Goal: Information Seeking & Learning: Learn about a topic

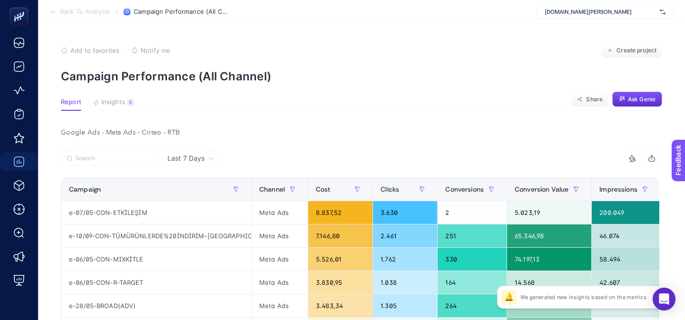
click at [565, 8] on span "www.abbate.co" at bounding box center [600, 12] width 111 height 8
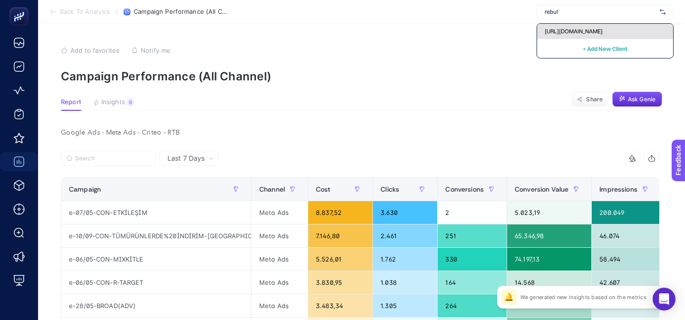
type input "rebul"
click at [567, 31] on span "[URL][DOMAIN_NAME]" at bounding box center [574, 32] width 58 height 8
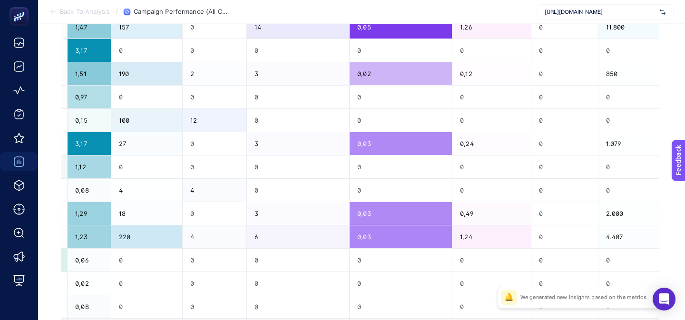
scroll to position [450, 0]
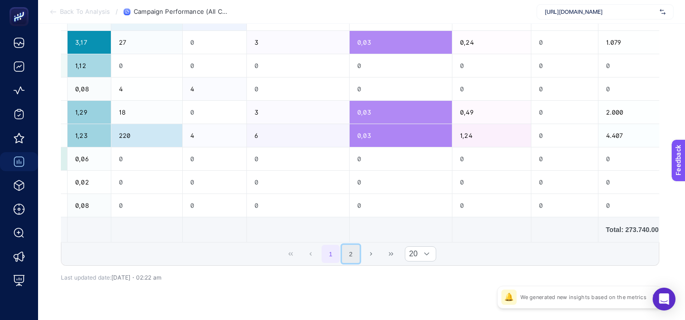
click at [344, 258] on button "2" at bounding box center [351, 254] width 18 height 18
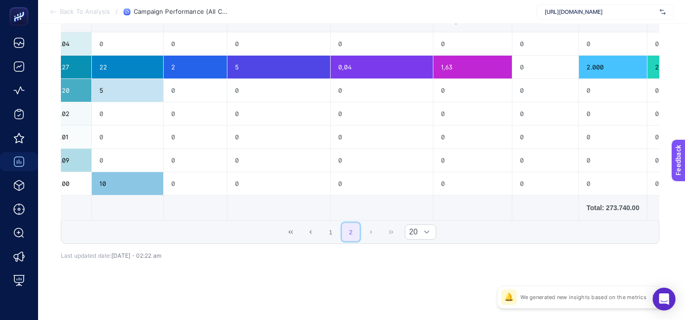
scroll to position [169, 0]
click at [338, 255] on div "14 items selected Campaign Channel Cost Clicks Conversions Conversion Value Imp…" at bounding box center [360, 128] width 598 height 262
click at [338, 240] on button "1" at bounding box center [331, 232] width 18 height 18
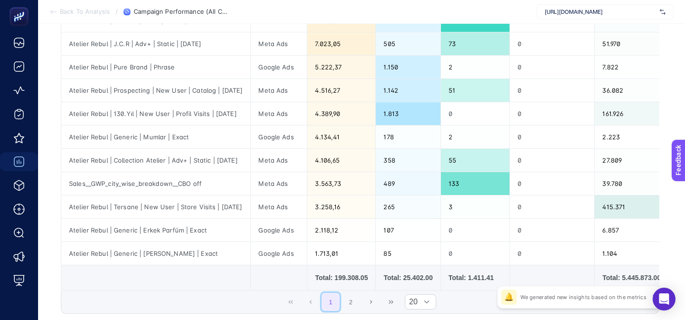
scroll to position [400, 0]
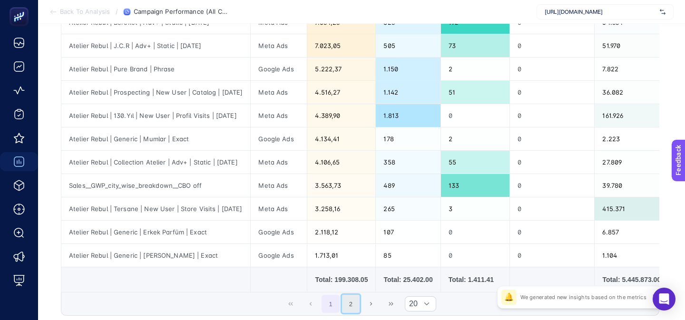
click at [354, 299] on button "2" at bounding box center [351, 304] width 18 height 18
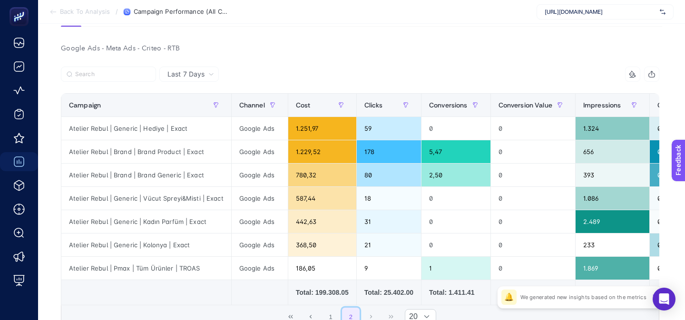
scroll to position [83, 0]
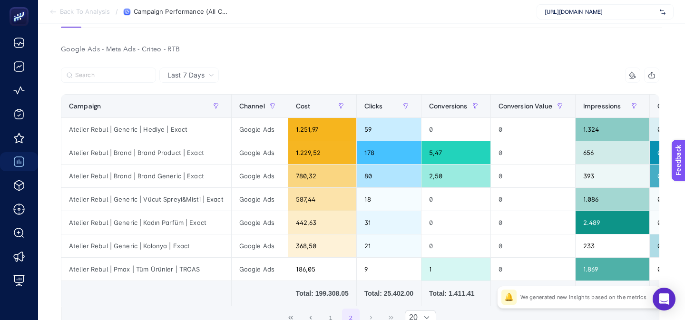
click at [650, 74] on icon "button" at bounding box center [652, 75] width 8 height 8
click at [648, 76] on icon "button" at bounding box center [652, 75] width 8 height 8
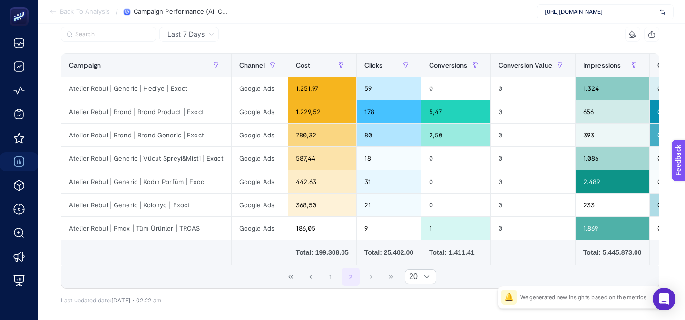
scroll to position [126, 0]
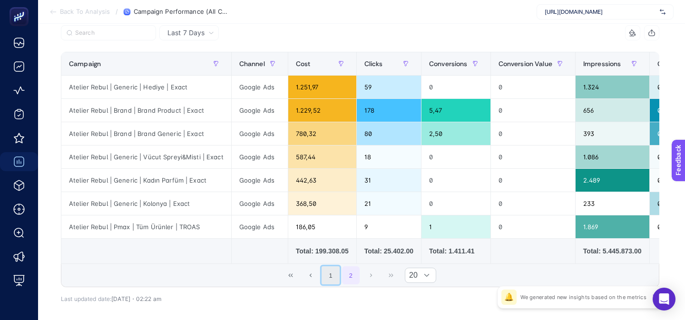
click at [323, 273] on button "1" at bounding box center [331, 275] width 18 height 18
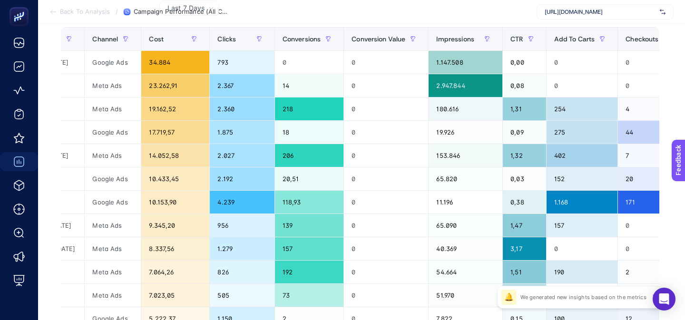
scroll to position [0, 128]
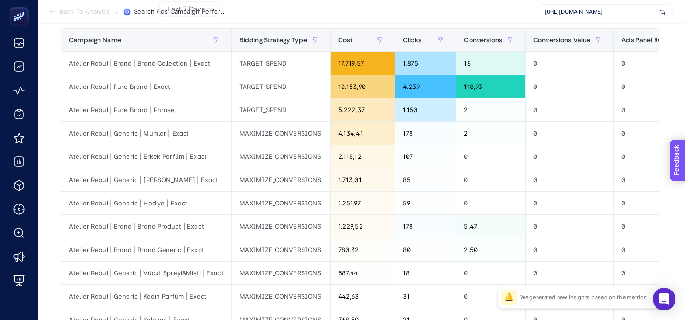
drag, startPoint x: 675, startPoint y: 190, endPoint x: 1345, endPoint y: 356, distance: 689.9
click at [675, 191] on span "Feedback" at bounding box center [690, 188] width 30 height 8
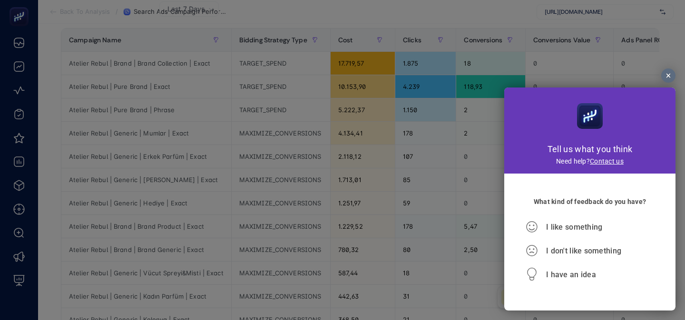
click at [274, 181] on div at bounding box center [342, 160] width 685 height 320
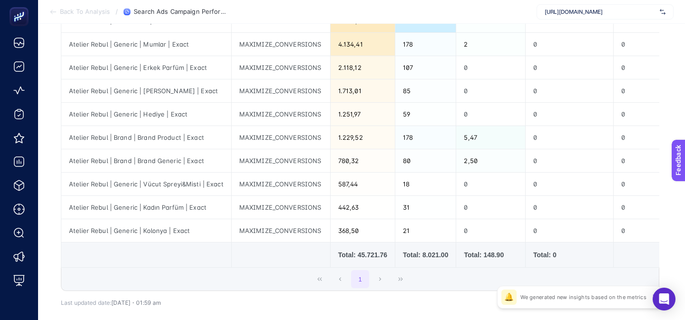
scroll to position [230, 0]
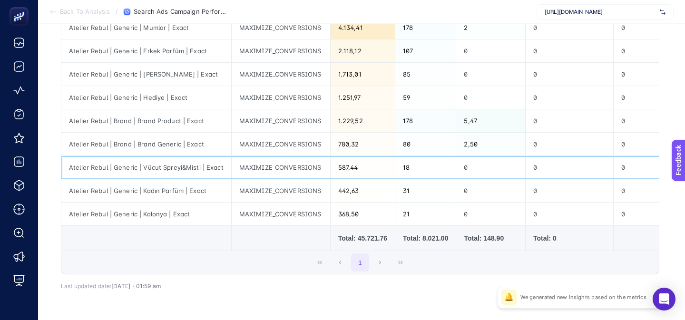
click at [248, 163] on div "MAXIMIZE_CONVERSIONS" at bounding box center [281, 167] width 98 height 23
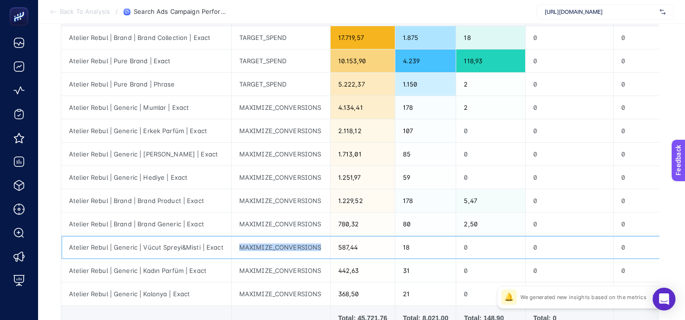
scroll to position [157, 0]
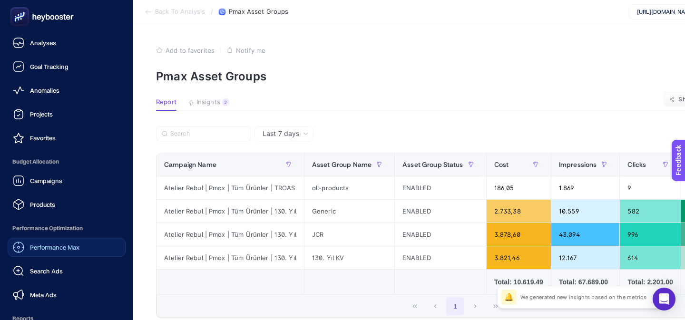
click at [37, 253] on link "Performance Max" at bounding box center [67, 247] width 118 height 19
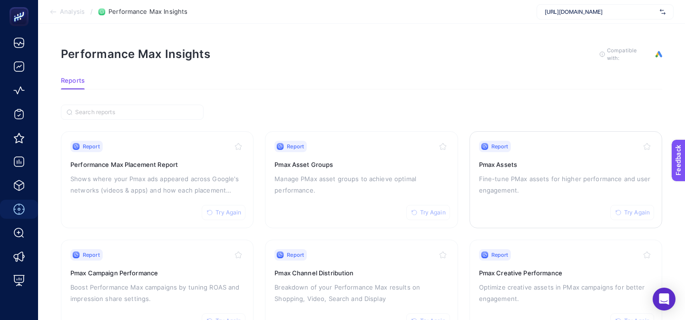
click at [511, 165] on h3 "Pmax Assets" at bounding box center [566, 165] width 174 height 10
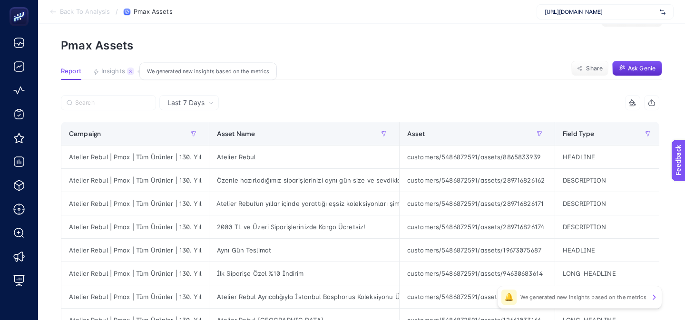
click at [122, 72] on span "Insights" at bounding box center [113, 72] width 24 height 8
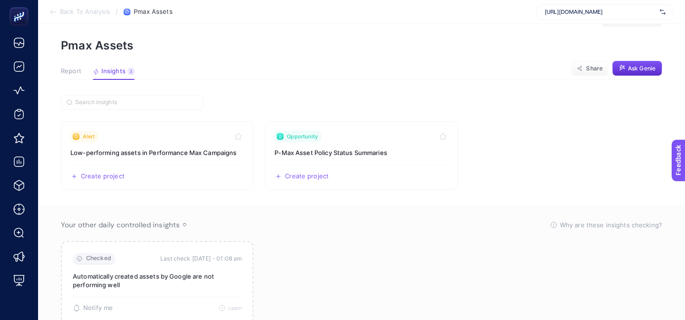
click at [68, 68] on span "Report" at bounding box center [71, 72] width 20 height 8
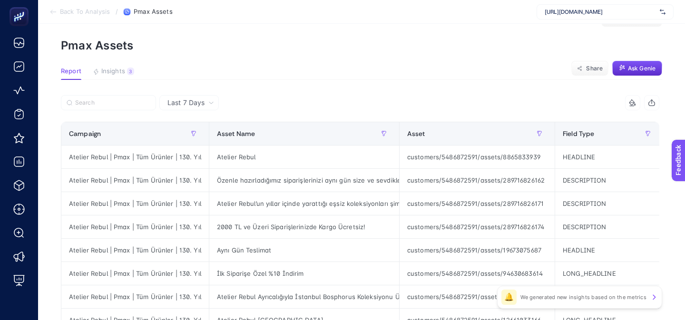
click at [53, 9] on icon at bounding box center [53, 12] width 8 height 8
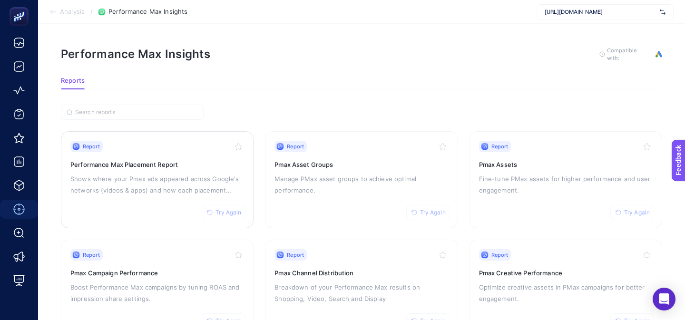
click at [156, 221] on link "Report Try Again Performance Max Placement Report Shows where your Pmax ads app…" at bounding box center [157, 179] width 193 height 97
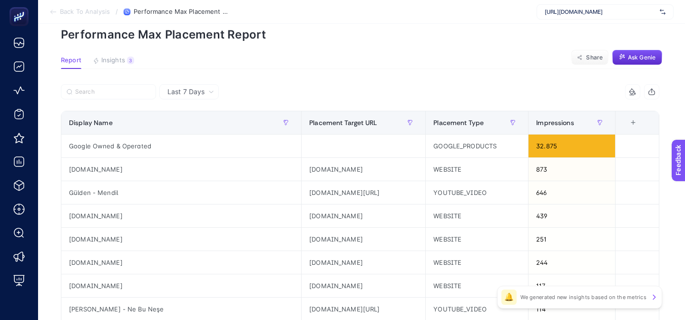
scroll to position [43, 0]
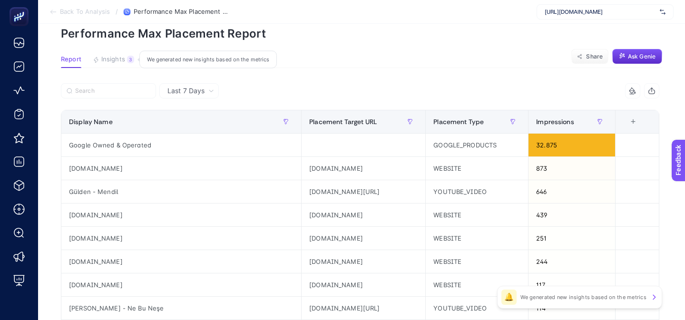
click at [117, 59] on span "Insights" at bounding box center [113, 60] width 24 height 8
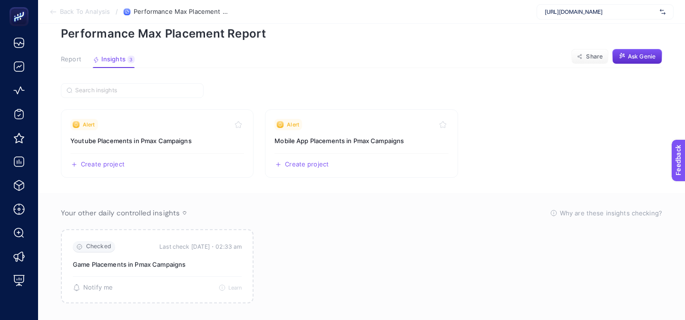
click at [74, 59] on span "Report" at bounding box center [71, 60] width 20 height 8
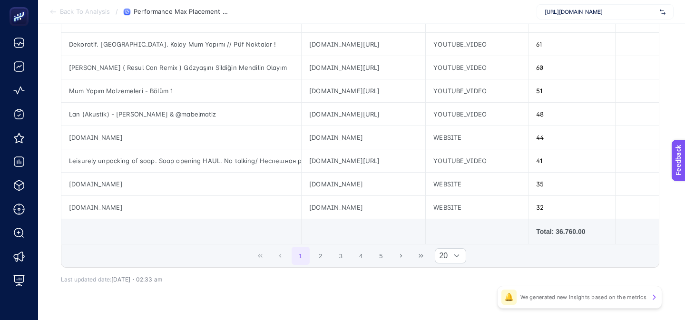
scroll to position [424, 0]
click at [320, 258] on button "2" at bounding box center [321, 255] width 18 height 18
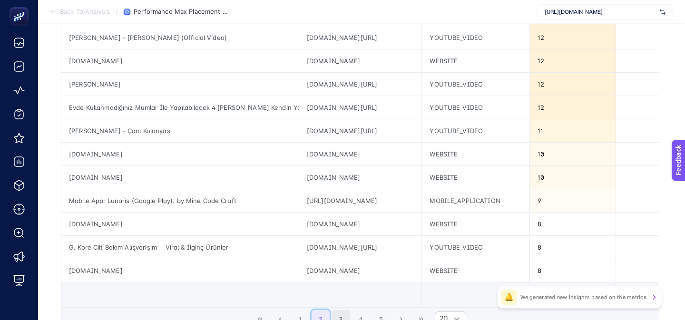
scroll to position [359, 0]
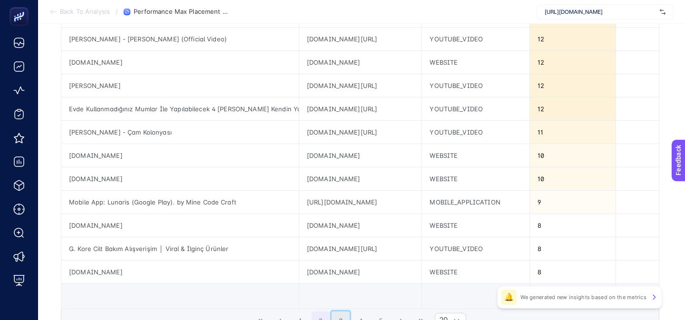
click at [337, 314] on button "3" at bounding box center [341, 321] width 18 height 18
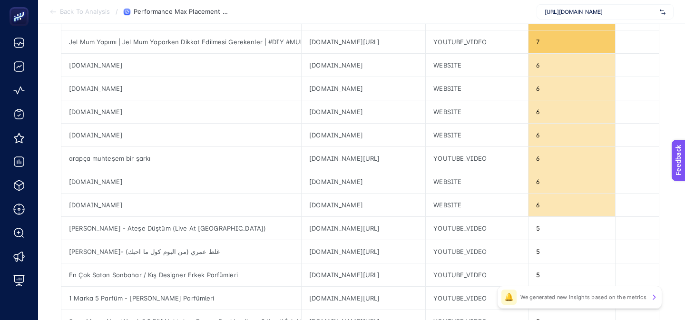
scroll to position [262, 0]
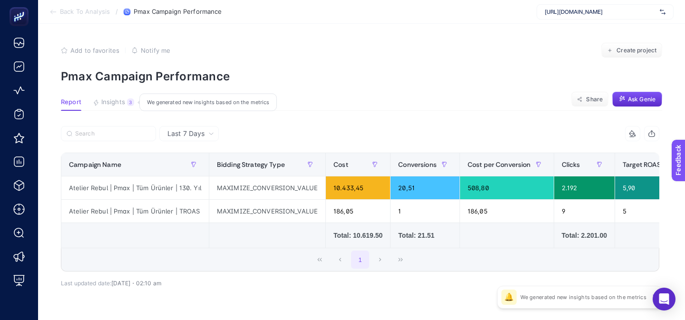
click at [116, 102] on span "Insights" at bounding box center [113, 102] width 24 height 8
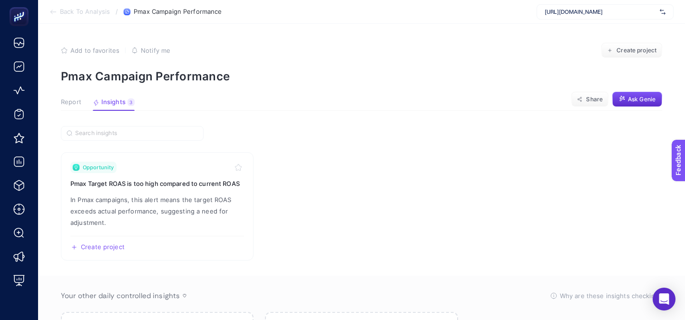
click at [63, 105] on span "Report" at bounding box center [71, 102] width 20 height 8
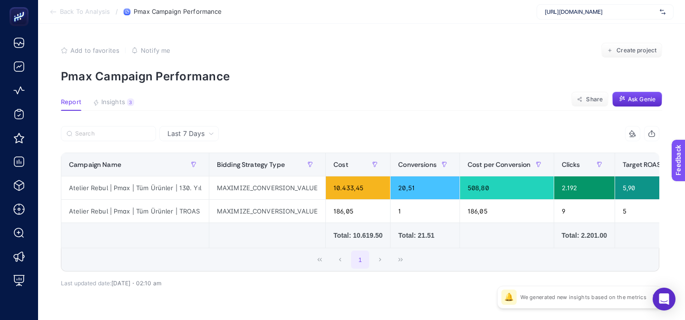
scroll to position [1, 0]
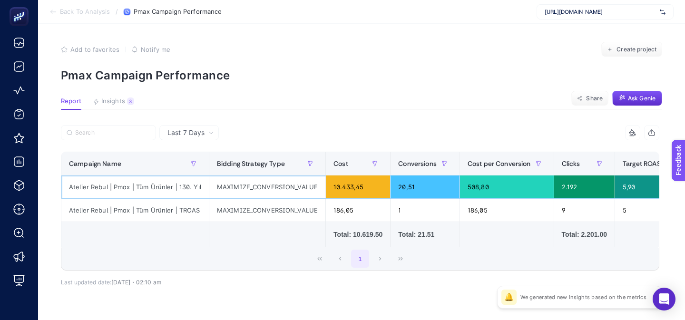
click at [262, 185] on div "MAXIMIZE_CONVERSION_VALUE" at bounding box center [267, 187] width 116 height 23
click at [262, 208] on div "MAXIMIZE_CONVERSION_VALUE" at bounding box center [267, 210] width 116 height 23
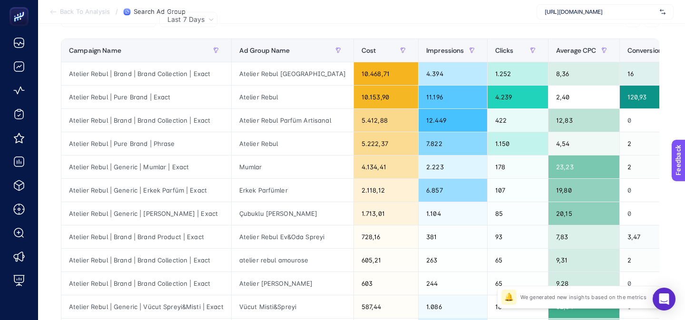
scroll to position [116, 0]
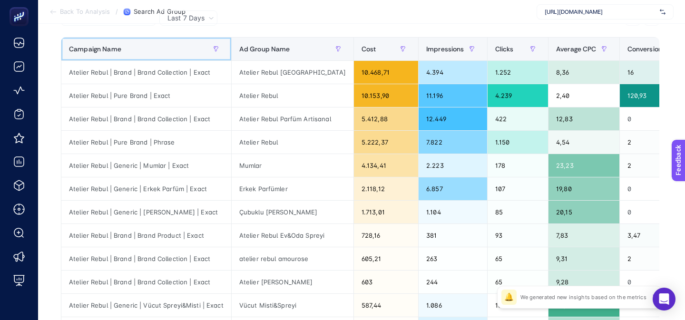
click at [144, 56] on div "Campaign Name" at bounding box center [146, 48] width 155 height 15
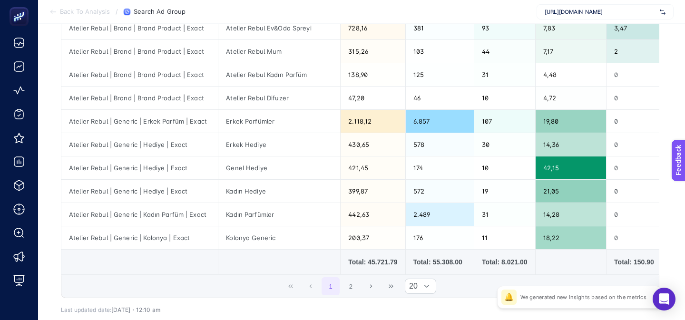
scroll to position [399, 0]
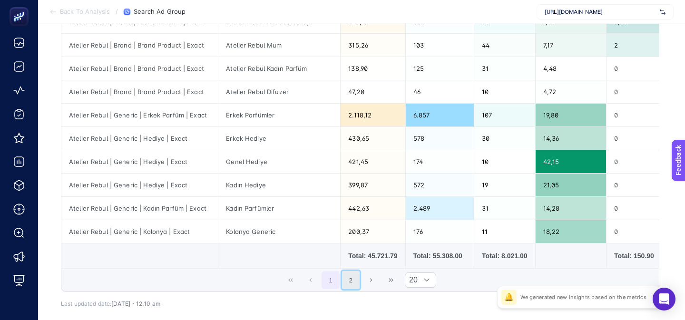
click at [351, 279] on button "2" at bounding box center [351, 280] width 18 height 18
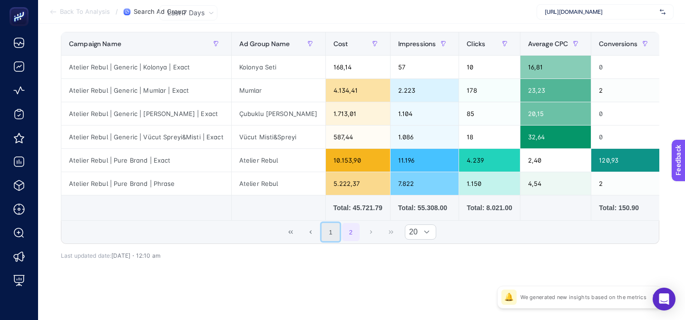
click at [334, 232] on button "1" at bounding box center [331, 232] width 18 height 18
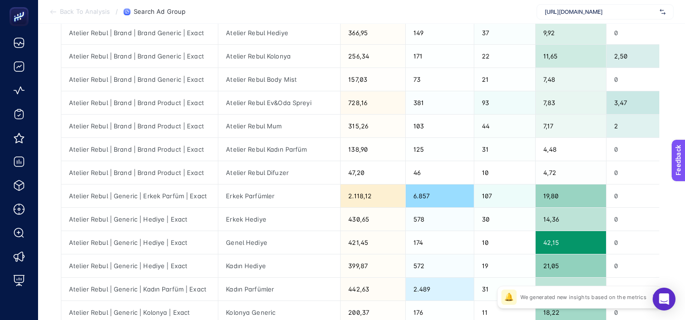
scroll to position [427, 0]
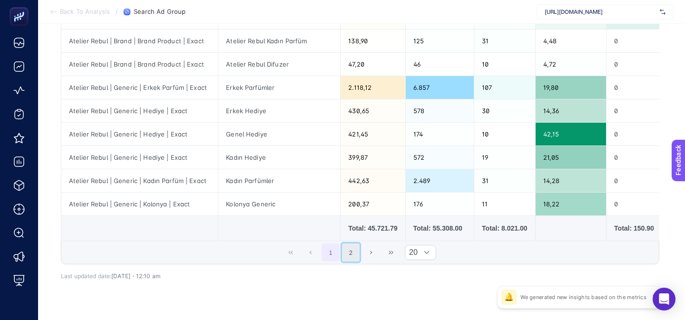
click at [344, 252] on button "2" at bounding box center [351, 253] width 18 height 18
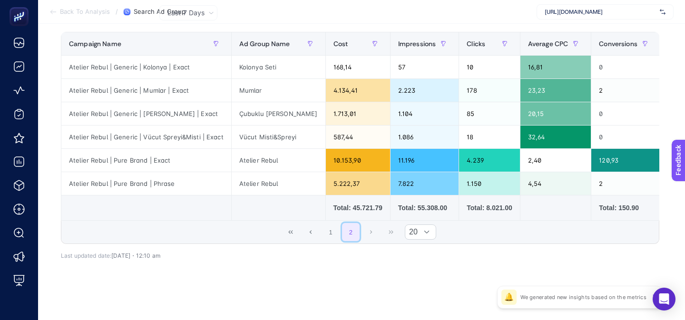
scroll to position [121, 0]
click at [330, 234] on button "1" at bounding box center [331, 232] width 18 height 18
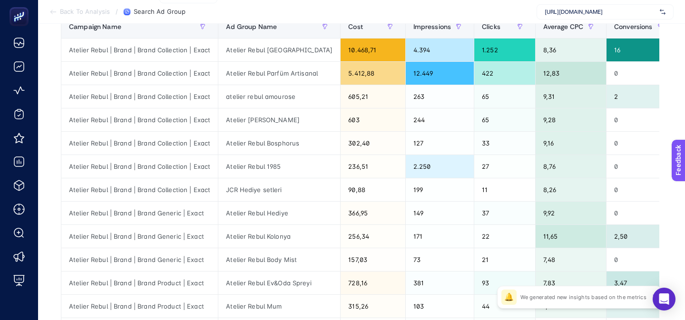
scroll to position [139, 0]
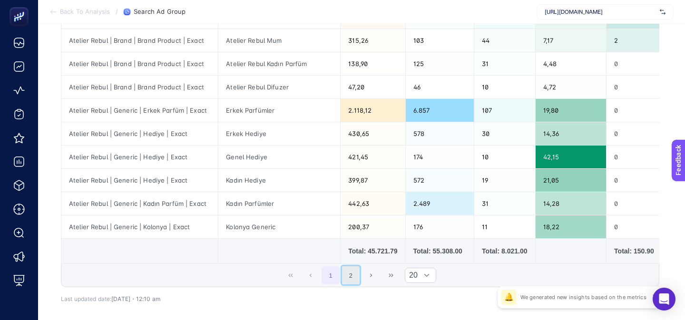
click at [347, 270] on button "2" at bounding box center [351, 275] width 18 height 18
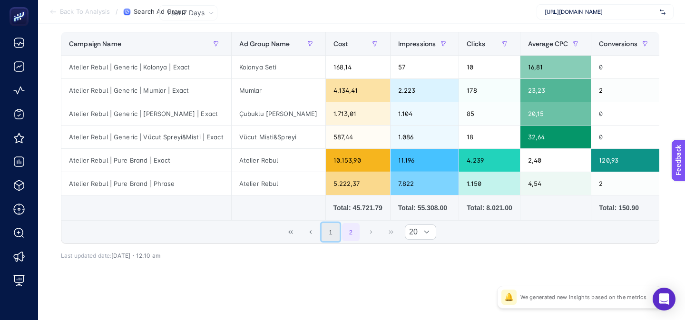
click at [337, 235] on button "1" at bounding box center [331, 232] width 18 height 18
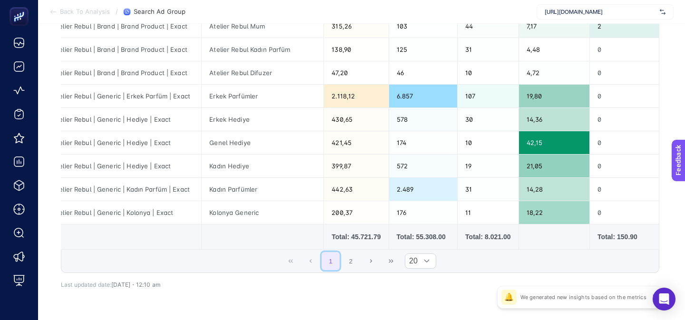
scroll to position [0, 22]
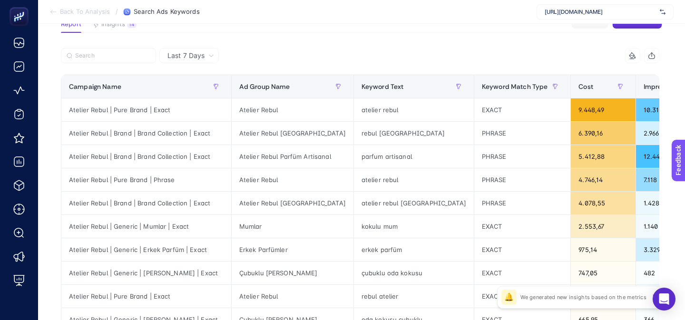
scroll to position [80, 0]
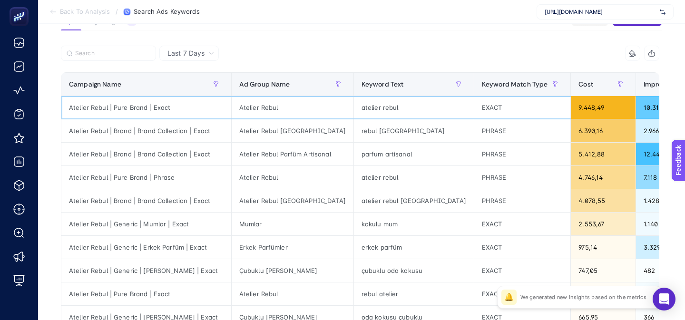
click at [195, 102] on div "Atelier Rebul | Pure Brand | Exact" at bounding box center [146, 107] width 170 height 23
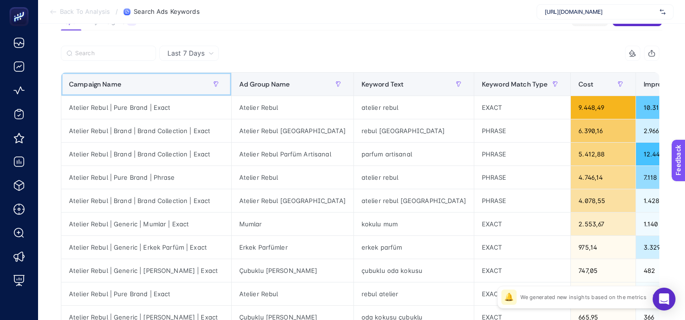
click at [188, 88] on div "Campaign Name" at bounding box center [146, 84] width 155 height 15
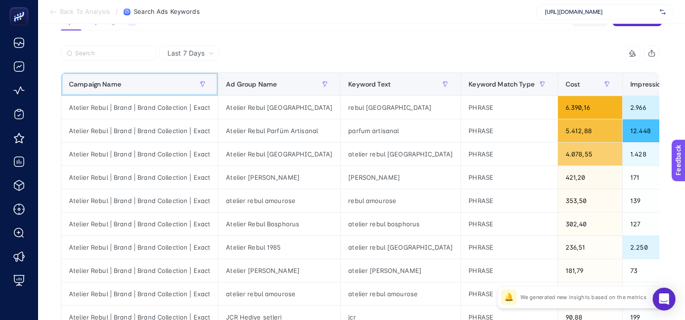
click at [187, 88] on div "Campaign Name" at bounding box center [139, 84] width 141 height 15
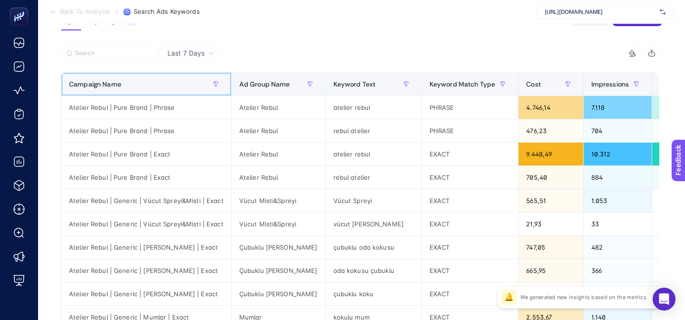
click at [187, 88] on div "Campaign Name" at bounding box center [146, 84] width 155 height 15
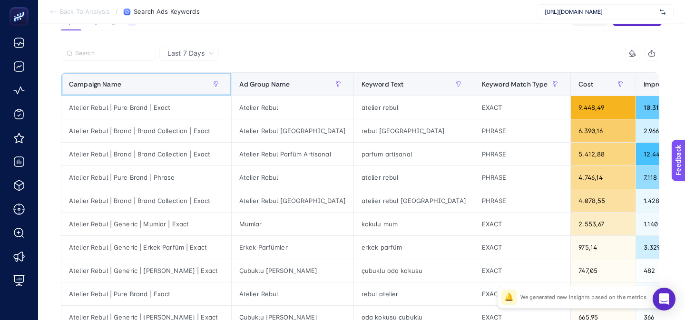
click at [188, 88] on div "Campaign Name" at bounding box center [146, 84] width 155 height 15
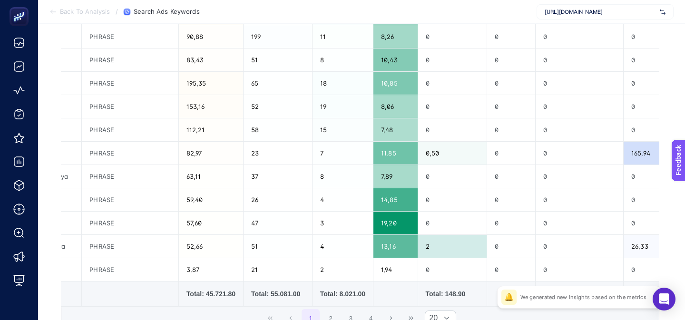
scroll to position [0, 381]
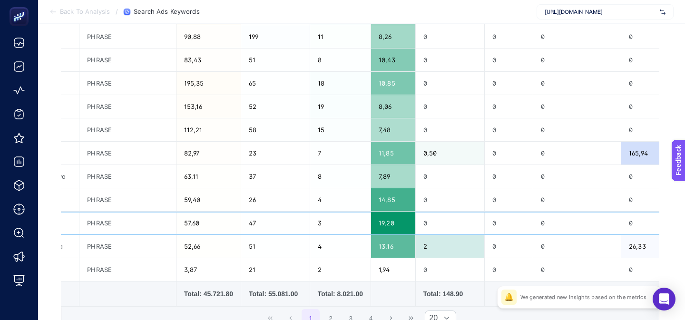
click at [371, 225] on div "19,20" at bounding box center [393, 223] width 44 height 23
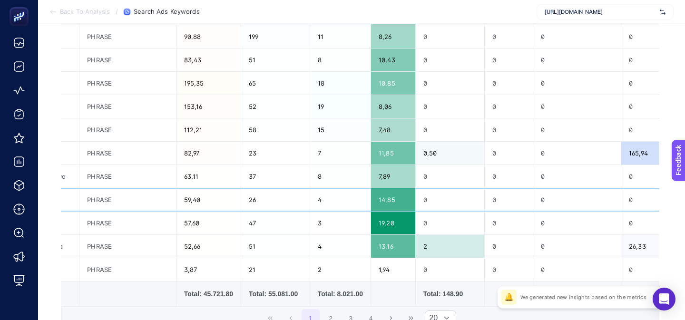
click at [371, 195] on div "14,85" at bounding box center [393, 199] width 44 height 23
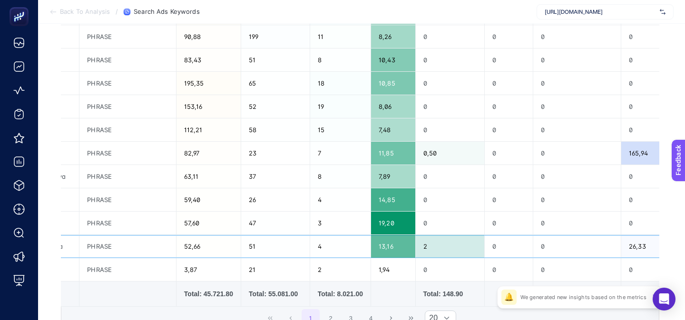
click at [371, 251] on div "13,16" at bounding box center [393, 246] width 44 height 23
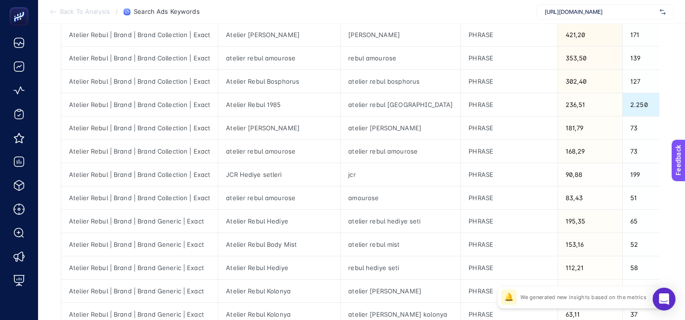
scroll to position [221, 0]
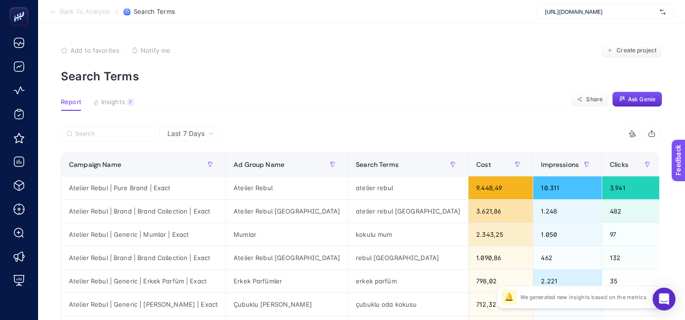
click at [258, 143] on div at bounding box center [210, 136] width 299 height 21
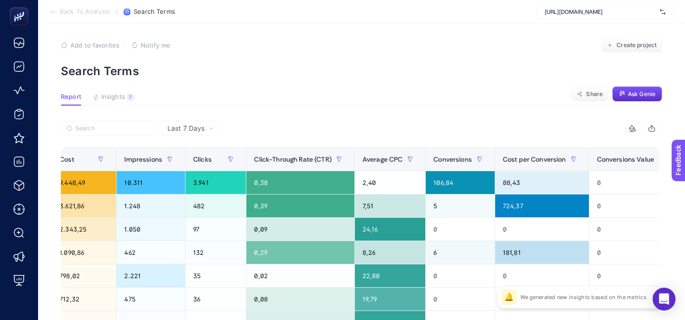
scroll to position [0, 472]
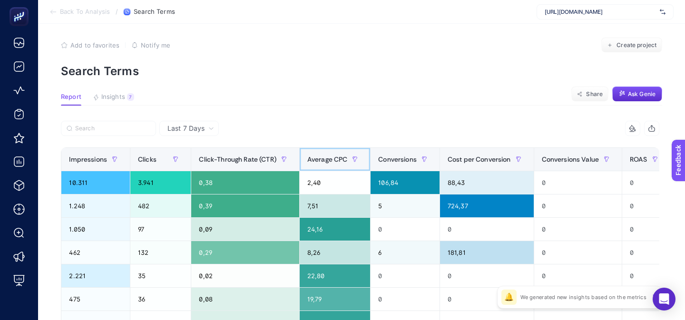
click at [307, 157] on span "Average CPC" at bounding box center [327, 160] width 40 height 8
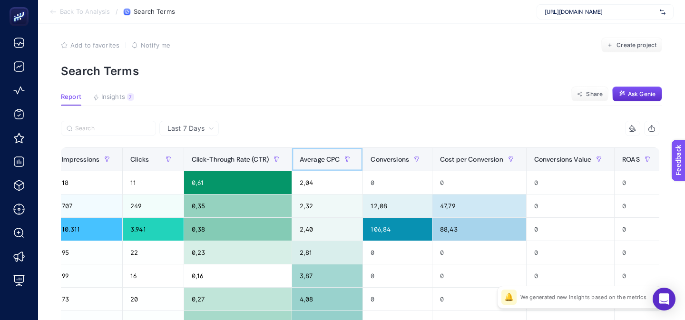
click at [300, 157] on span "Average CPC" at bounding box center [320, 160] width 40 height 8
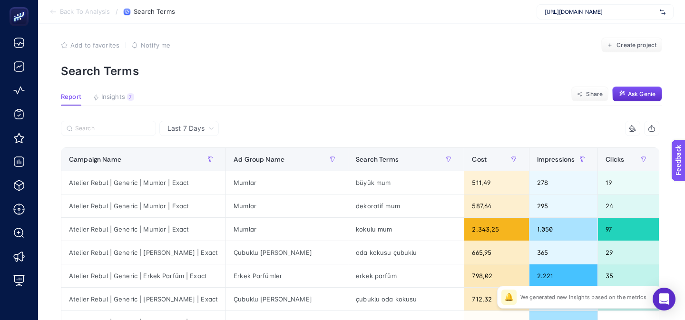
scroll to position [1, 0]
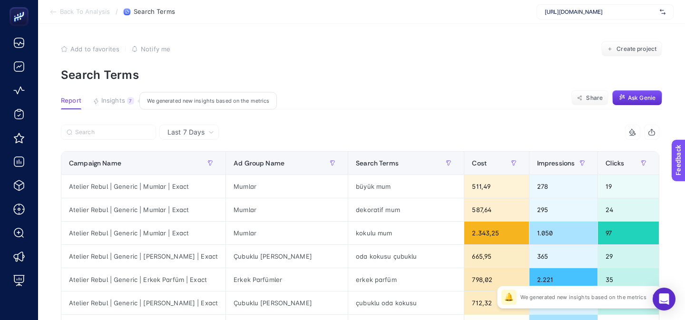
click at [109, 99] on span "Insights" at bounding box center [113, 101] width 24 height 8
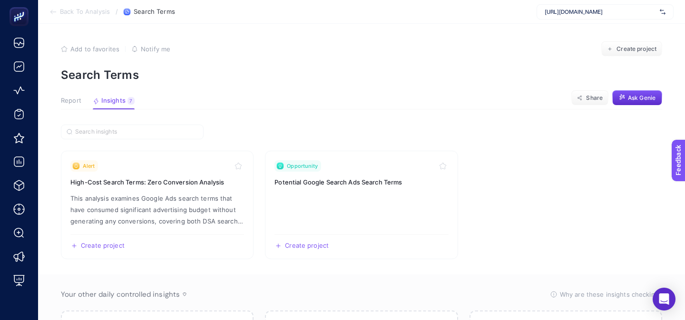
click at [67, 93] on article "Add to favorites false Notify me Create project Search Terms Report Insights 7 …" at bounding box center [361, 264] width 647 height 484
drag, startPoint x: 67, startPoint y: 99, endPoint x: 77, endPoint y: 99, distance: 10.0
click at [67, 99] on span "Report" at bounding box center [71, 101] width 20 height 8
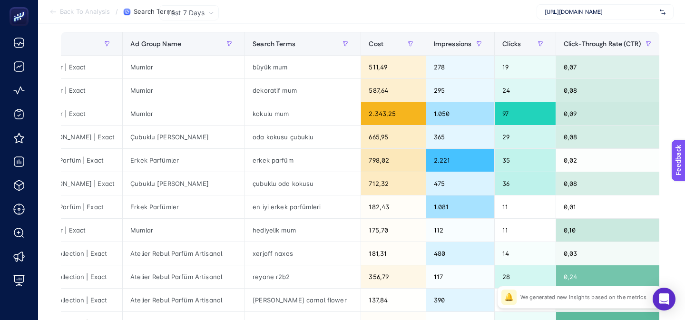
scroll to position [122, 0]
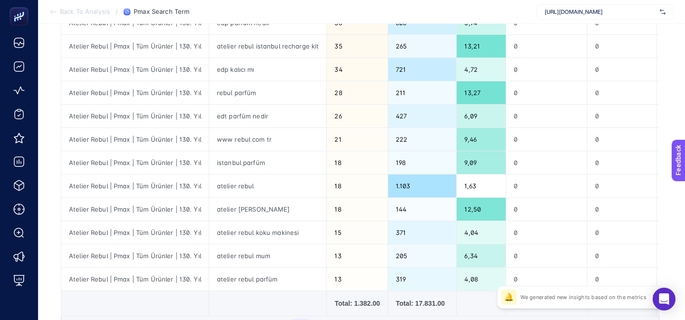
scroll to position [351, 0]
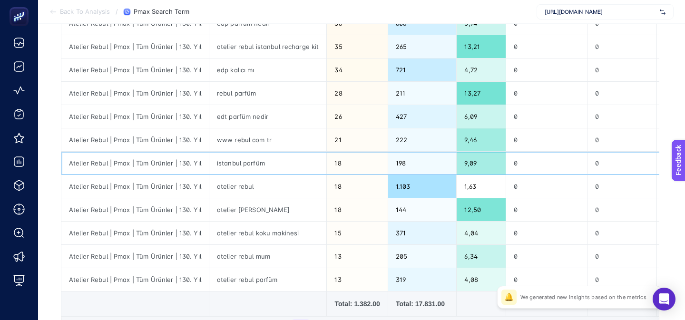
click at [240, 159] on div "istanbul parfüm" at bounding box center [267, 163] width 117 height 23
copy tr "istanbul parfüm"
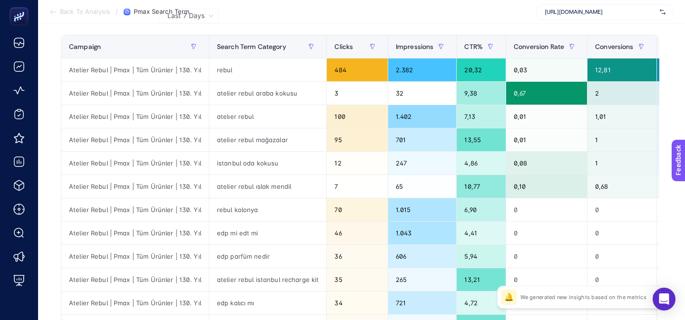
scroll to position [119, 0]
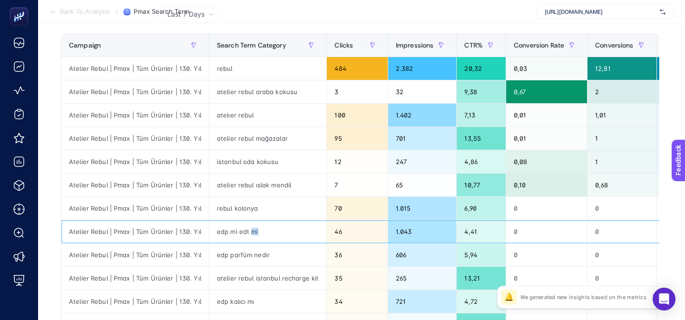
drag, startPoint x: 249, startPoint y: 234, endPoint x: 259, endPoint y: 233, distance: 10.0
click at [259, 233] on div "edp mi edt mi" at bounding box center [267, 231] width 117 height 23
drag, startPoint x: 253, startPoint y: 256, endPoint x: 261, endPoint y: 256, distance: 7.6
click at [260, 256] on div "edp parfüm nedir" at bounding box center [267, 255] width 117 height 23
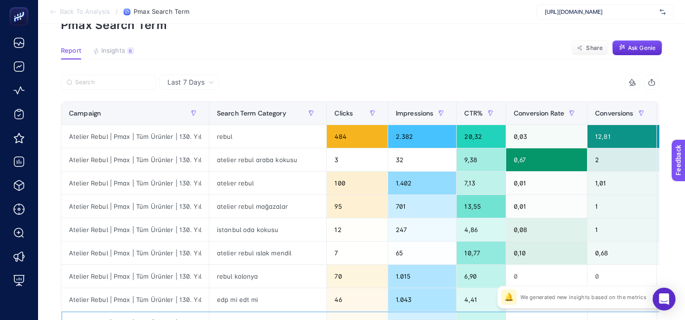
scroll to position [54, 0]
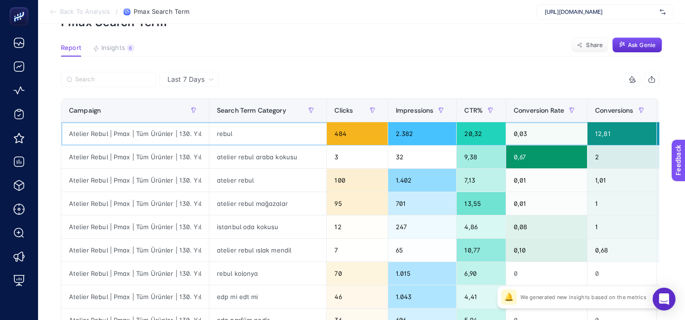
click at [227, 134] on div "rebul" at bounding box center [267, 133] width 117 height 23
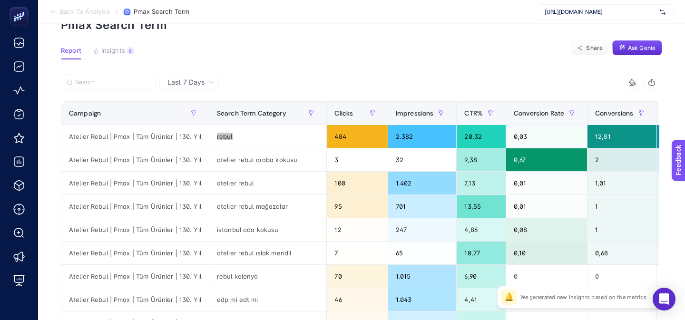
scroll to position [49, 0]
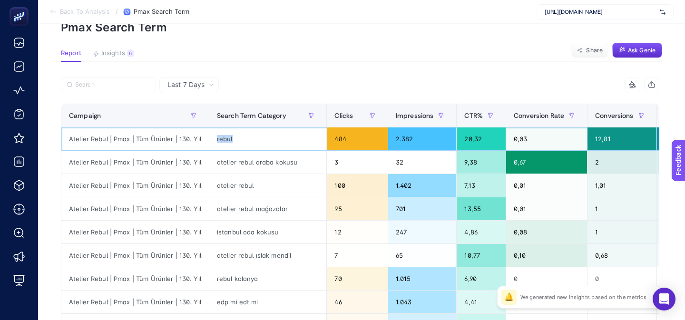
click at [235, 137] on div "rebul" at bounding box center [267, 138] width 117 height 23
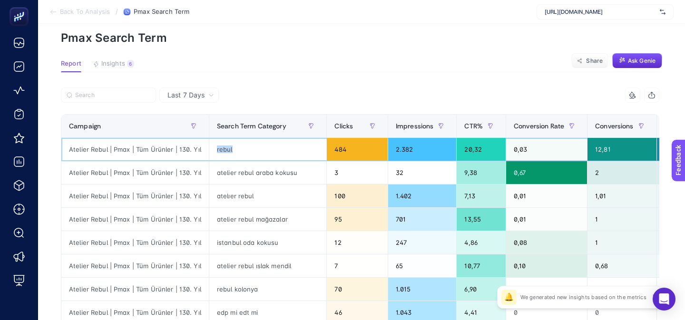
scroll to position [10, 0]
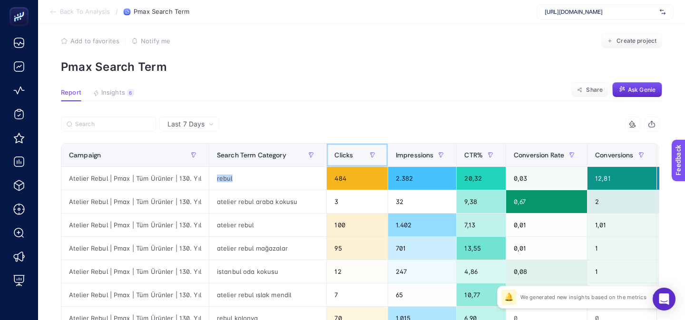
click at [349, 156] on div "Clicks" at bounding box center [356, 154] width 45 height 15
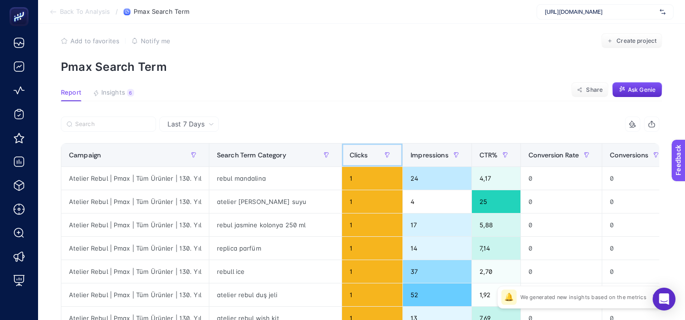
click at [350, 156] on span "Clicks" at bounding box center [359, 155] width 19 height 8
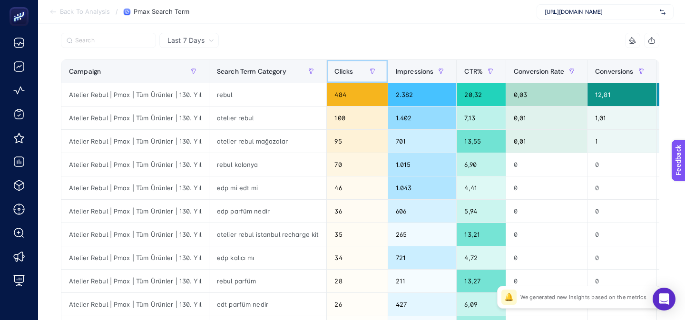
scroll to position [43, 0]
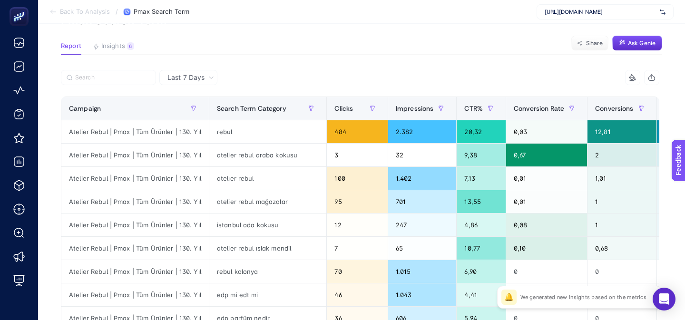
scroll to position [74, 0]
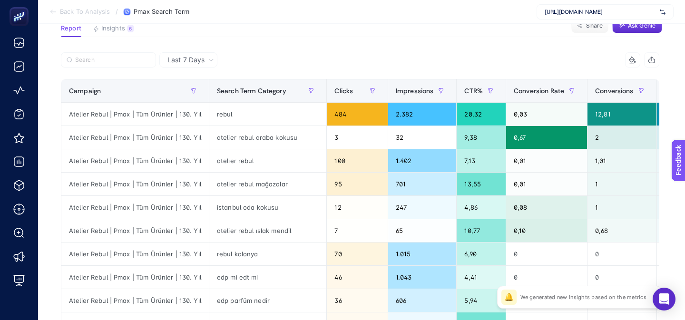
click at [453, 42] on article "Add to favorites false Notify me Create project Pmax Search Term Report Insight…" at bounding box center [361, 321] width 647 height 743
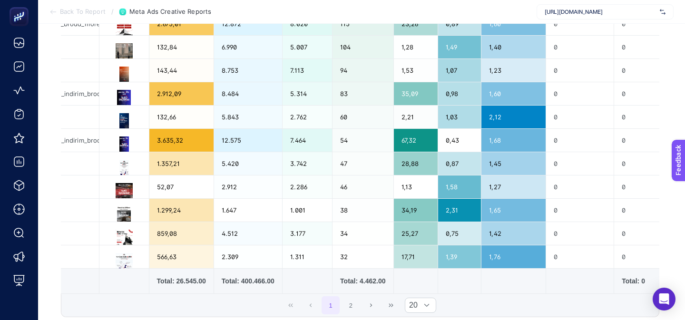
scroll to position [381, 0]
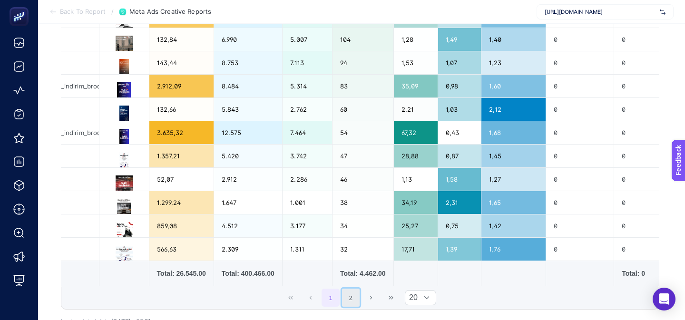
click at [351, 293] on button "2" at bounding box center [351, 298] width 18 height 18
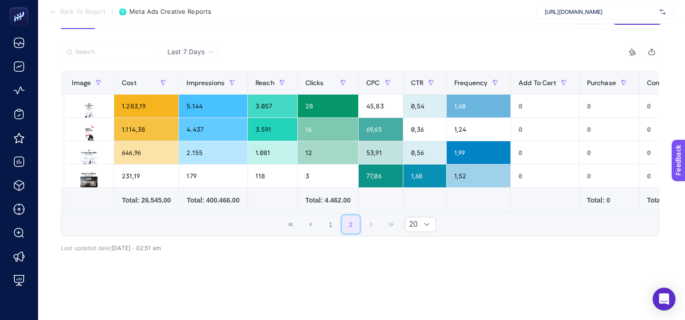
scroll to position [82, 0]
click at [330, 232] on button "1" at bounding box center [331, 224] width 18 height 18
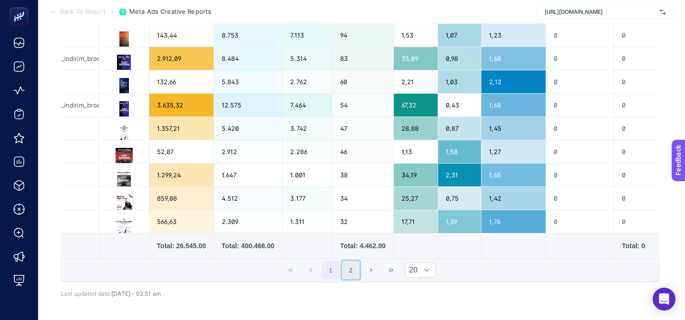
click at [350, 266] on button "2" at bounding box center [351, 270] width 18 height 18
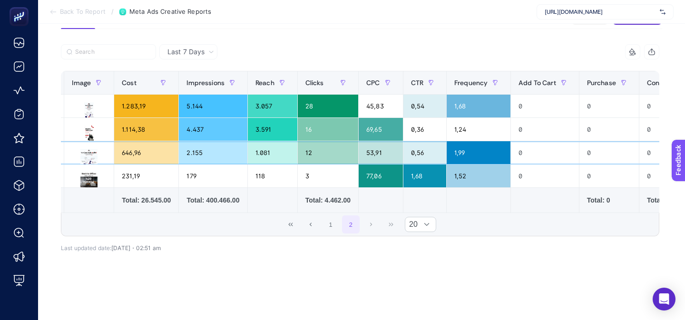
click at [254, 155] on div "1.081" at bounding box center [272, 152] width 49 height 23
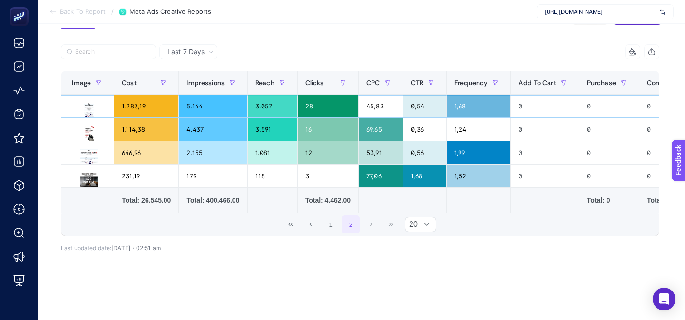
click at [257, 110] on div "3.057" at bounding box center [272, 106] width 49 height 23
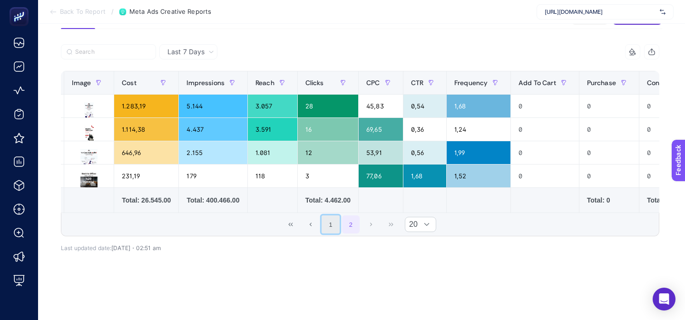
click at [335, 222] on button "1" at bounding box center [331, 224] width 18 height 18
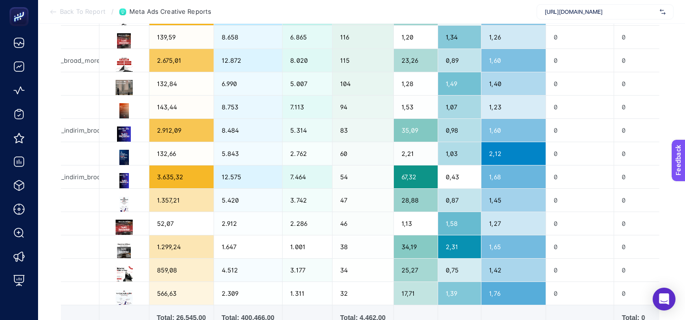
scroll to position [446, 0]
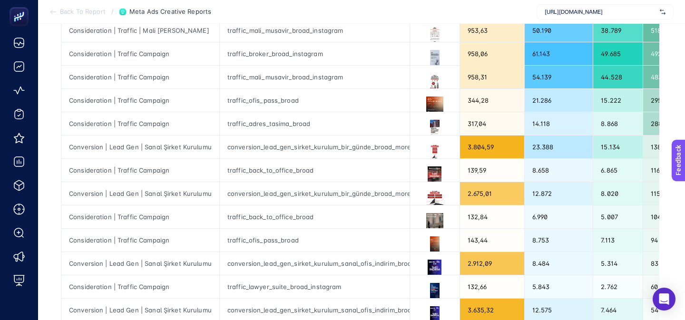
scroll to position [24, 0]
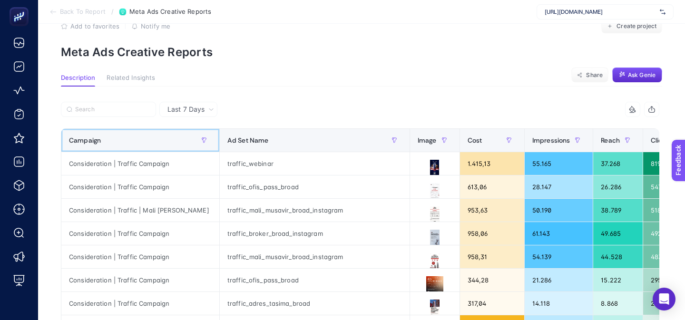
click at [139, 133] on div "Campaign" at bounding box center [140, 140] width 143 height 15
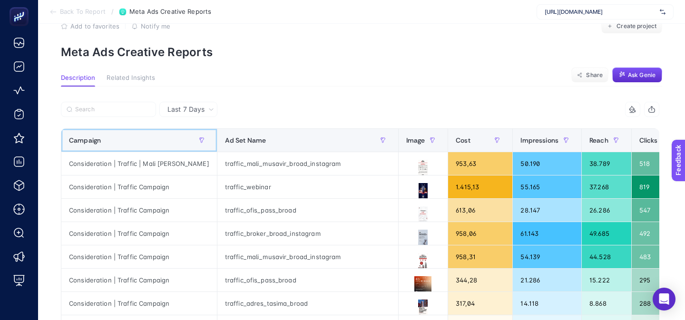
click at [139, 133] on div "Campaign" at bounding box center [139, 140] width 140 height 15
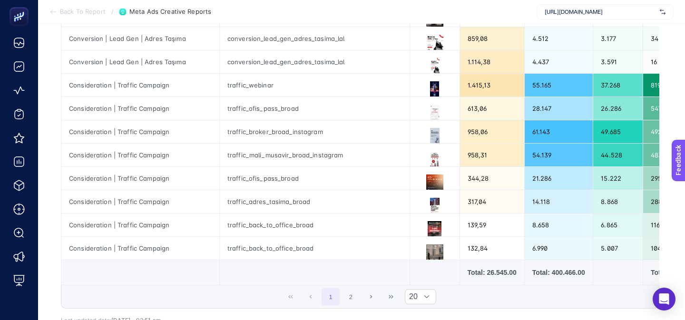
scroll to position [386, 0]
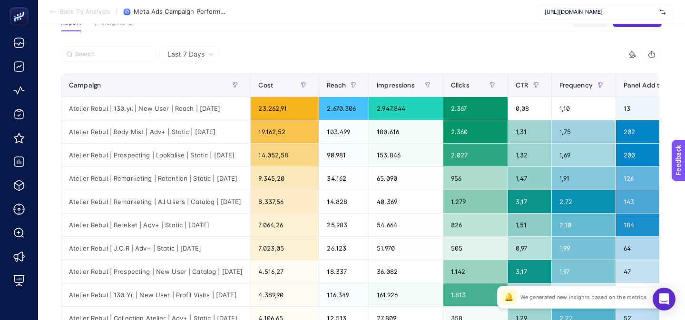
scroll to position [78, 0]
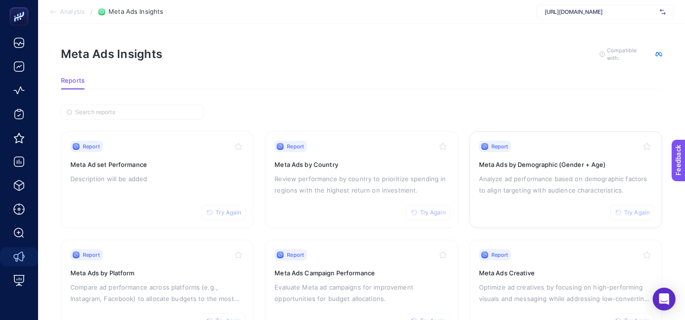
click at [490, 219] on link "Report Try Again Meta Ads by Demographic (Gender + Age) Analyze ad performance …" at bounding box center [565, 179] width 193 height 97
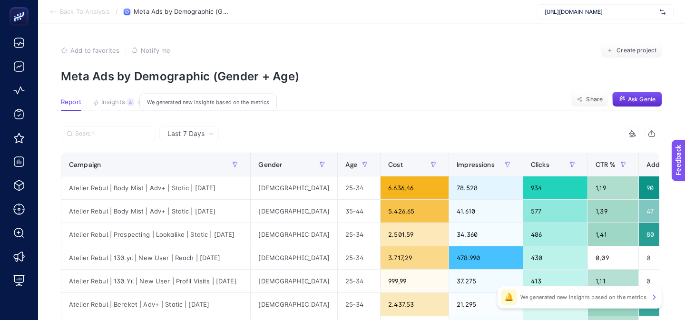
click at [106, 109] on button "Insights 4 We generated new insights based on the metrics" at bounding box center [113, 104] width 41 height 12
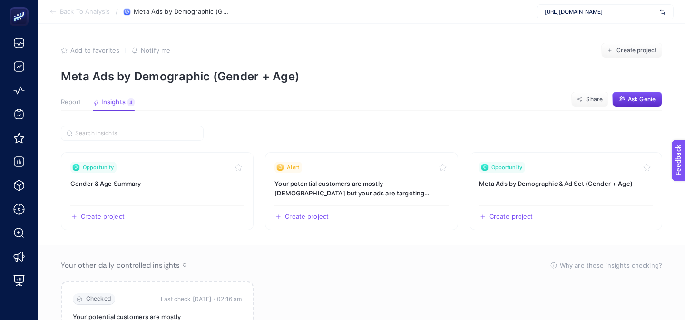
click at [68, 107] on button "Report" at bounding box center [71, 104] width 20 height 12
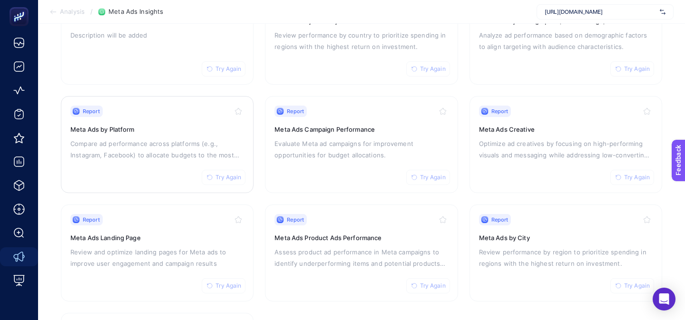
scroll to position [143, 0]
click at [284, 255] on p "Assess product ad performance in Meta campaigns to identify underperforming ite…" at bounding box center [361, 258] width 174 height 23
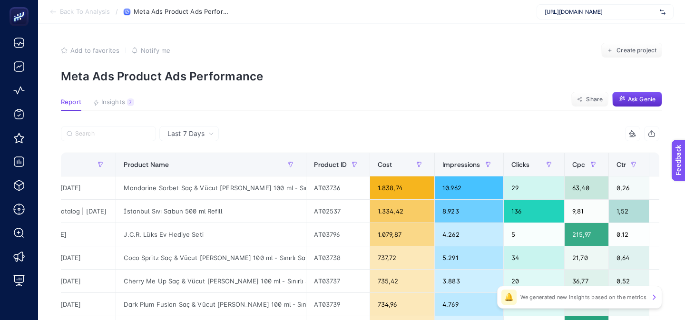
scroll to position [0, 166]
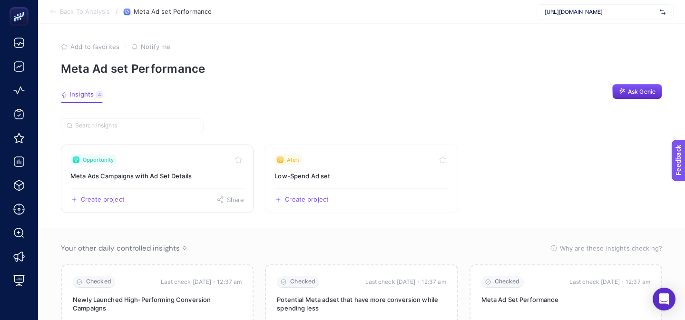
click at [180, 181] on link "Opportunity Meta Ads Campaigns with Ad Set Details Create project Share" at bounding box center [157, 179] width 193 height 68
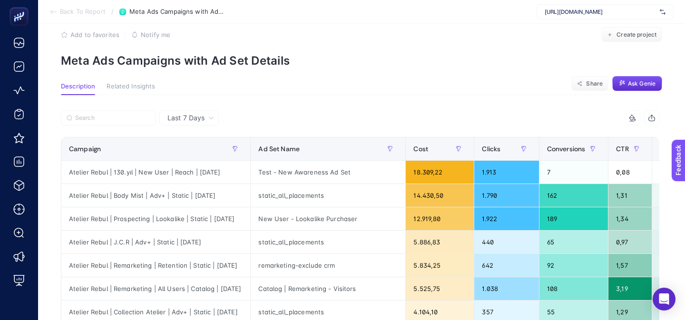
scroll to position [23, 0]
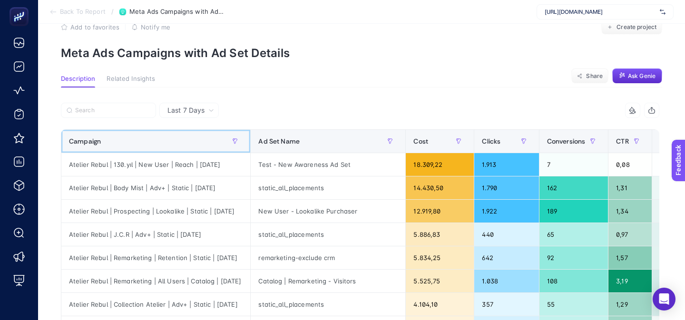
click at [159, 141] on div "Campaign" at bounding box center [156, 141] width 174 height 15
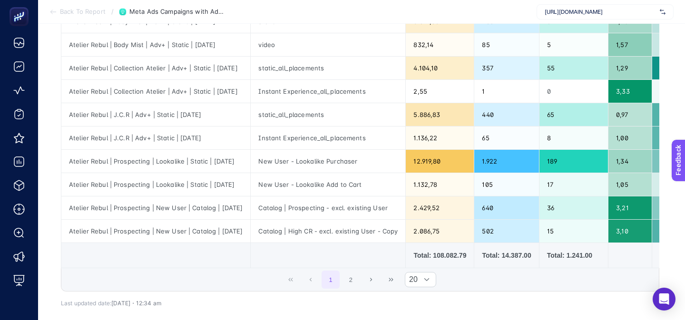
scroll to position [400, 0]
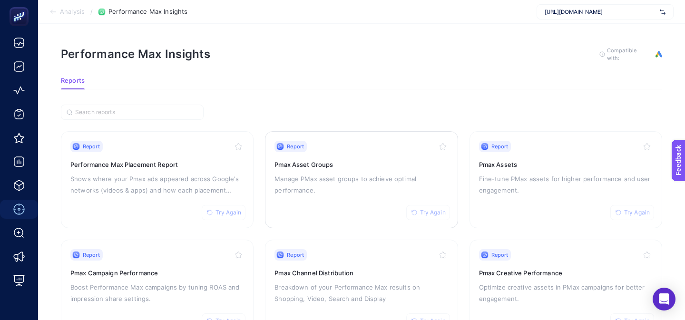
click at [326, 203] on div "Report Try Again Pmax Asset Groups Manage PMax asset groups to achieve optimal …" at bounding box center [361, 180] width 174 height 78
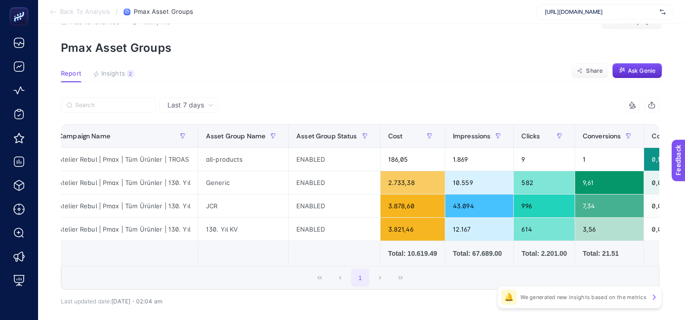
scroll to position [0, 0]
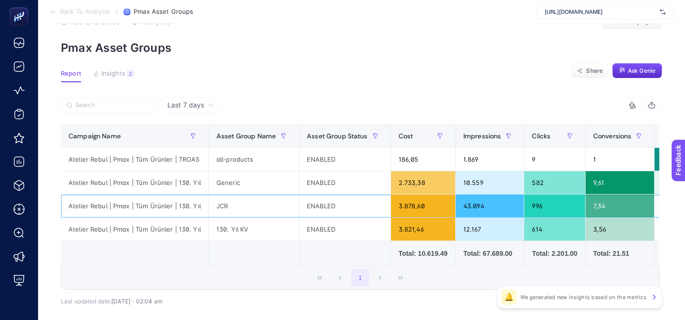
click at [222, 209] on div "JCR" at bounding box center [254, 206] width 90 height 23
click at [231, 207] on div "JCR" at bounding box center [254, 206] width 90 height 23
click at [232, 191] on div "Generic" at bounding box center [254, 182] width 90 height 23
click at [232, 216] on div "JCR" at bounding box center [254, 206] width 90 height 23
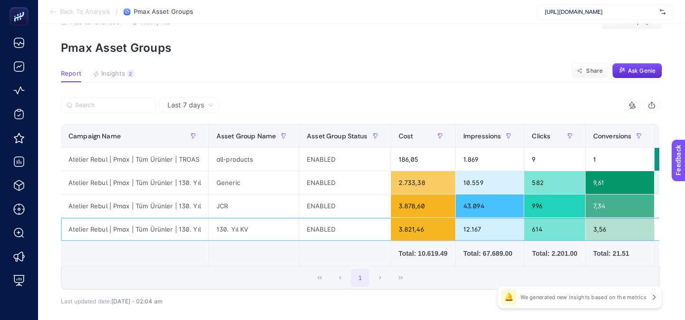
click at [232, 230] on div "130. Yıl KV" at bounding box center [254, 229] width 90 height 23
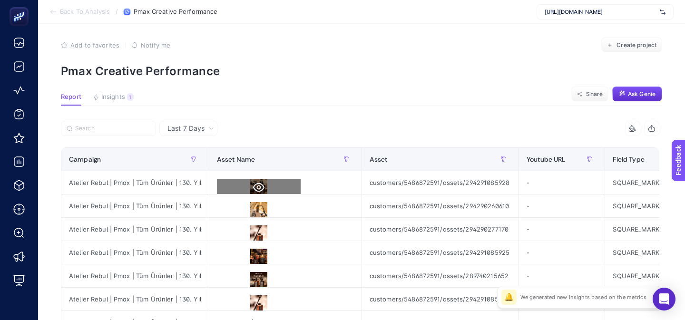
click at [253, 186] on icon at bounding box center [258, 187] width 11 height 9
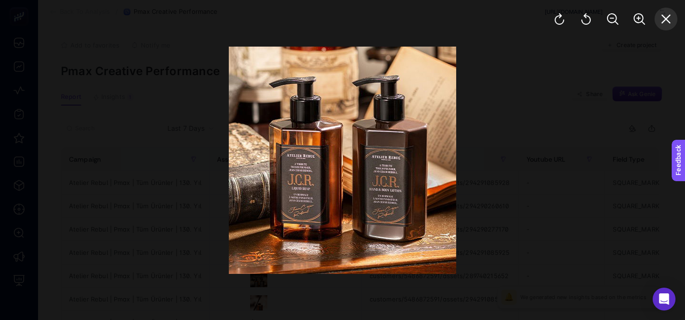
click at [662, 26] on button "Close" at bounding box center [665, 19] width 23 height 23
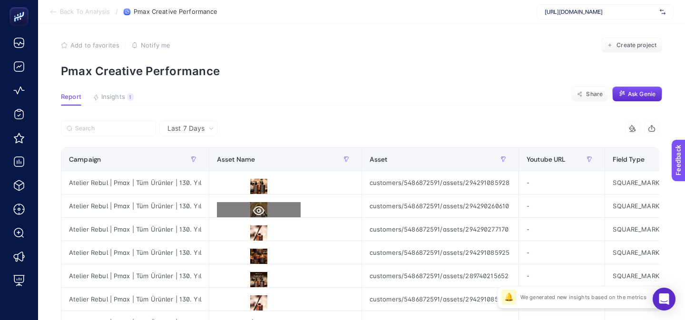
click at [255, 215] on icon at bounding box center [258, 210] width 11 height 9
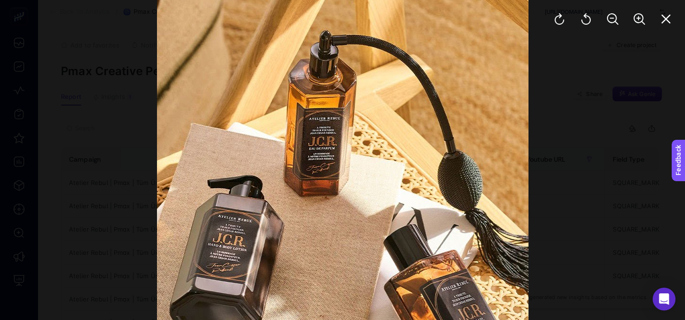
click at [621, 156] on div at bounding box center [342, 160] width 685 height 320
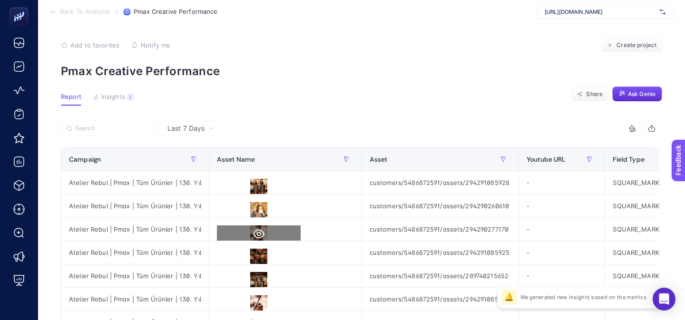
click at [257, 238] on icon at bounding box center [258, 233] width 11 height 11
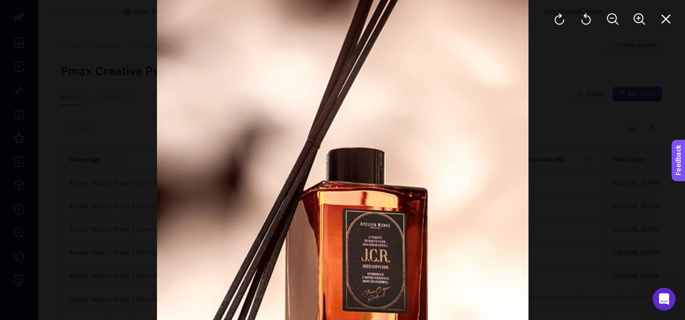
click at [575, 227] on div at bounding box center [342, 160] width 685 height 320
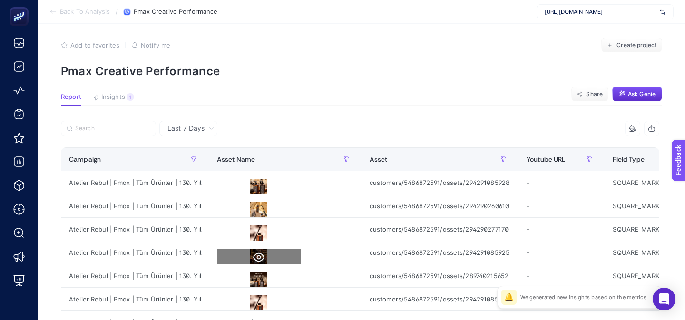
click at [259, 258] on icon at bounding box center [258, 257] width 11 height 11
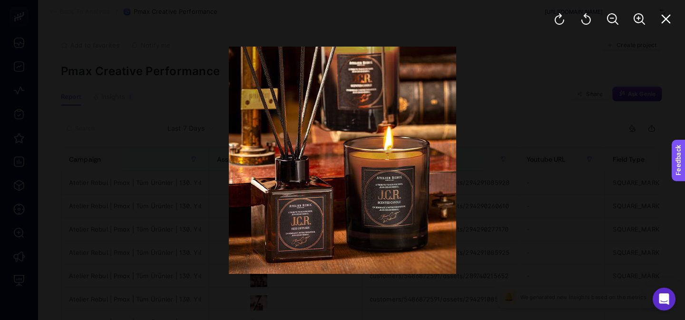
click at [544, 219] on div at bounding box center [342, 160] width 685 height 320
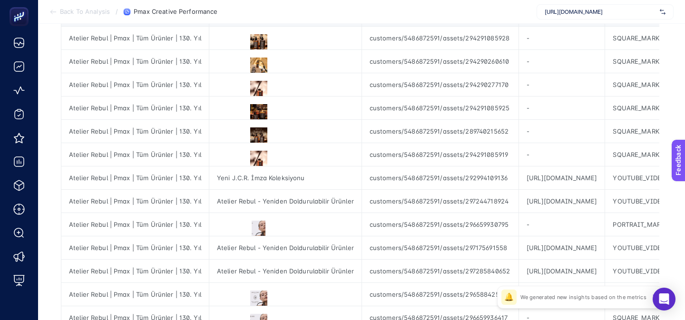
scroll to position [151, 0]
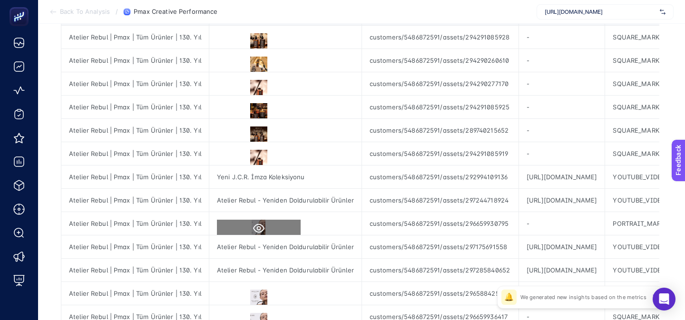
click at [256, 224] on icon at bounding box center [258, 228] width 11 height 11
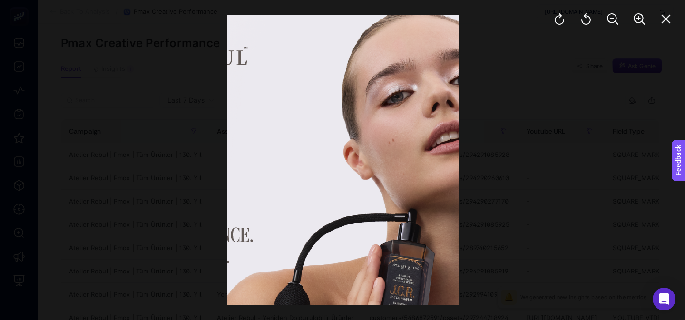
scroll to position [28, 0]
click at [558, 205] on div at bounding box center [342, 160] width 685 height 320
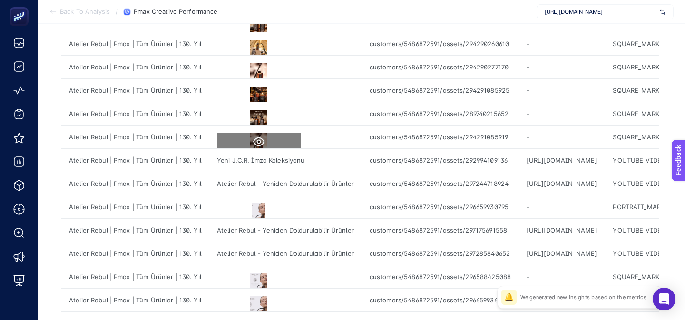
scroll to position [239, 0]
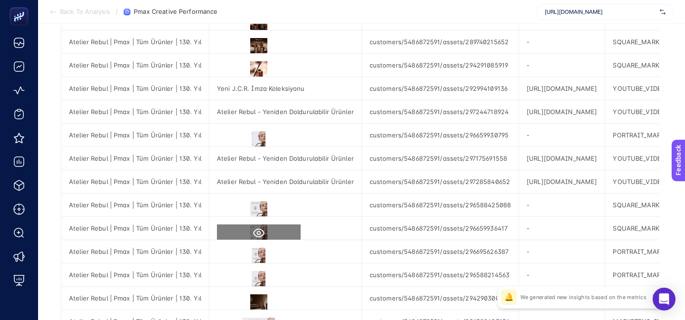
click at [254, 230] on icon at bounding box center [258, 232] width 11 height 11
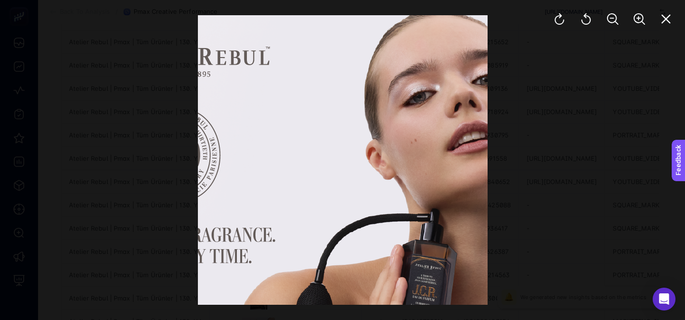
click at [546, 228] on div at bounding box center [342, 160] width 685 height 320
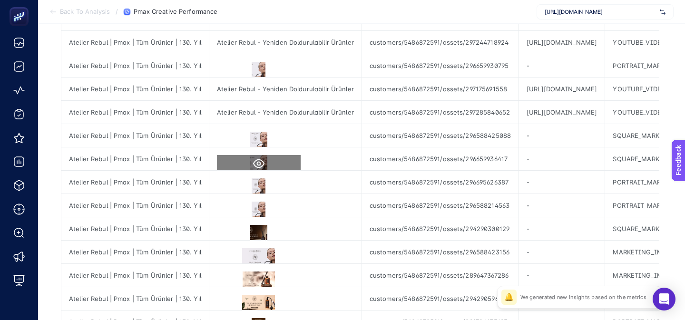
scroll to position [309, 0]
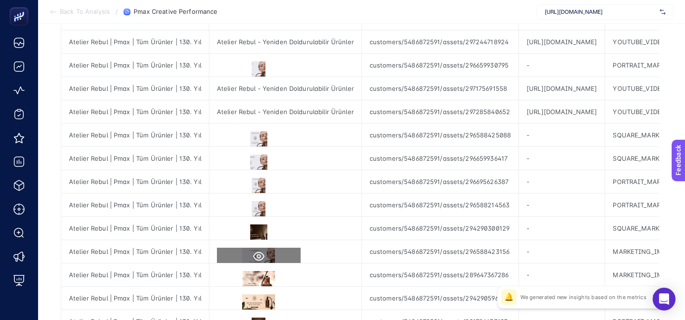
click at [258, 254] on icon at bounding box center [258, 256] width 11 height 11
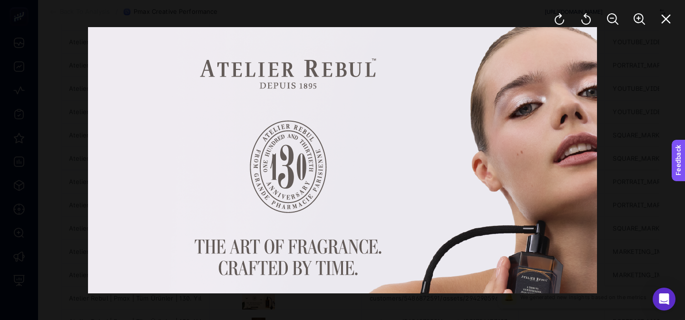
click at [635, 229] on div at bounding box center [342, 160] width 685 height 320
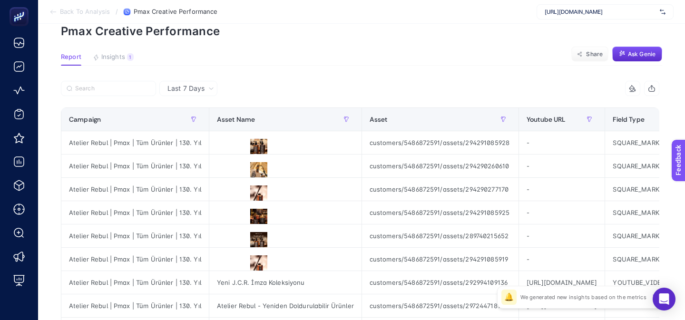
scroll to position [0, 0]
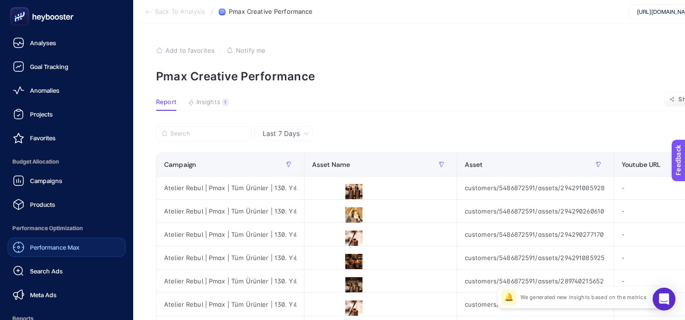
click at [32, 248] on span "Performance Max" at bounding box center [54, 248] width 49 height 8
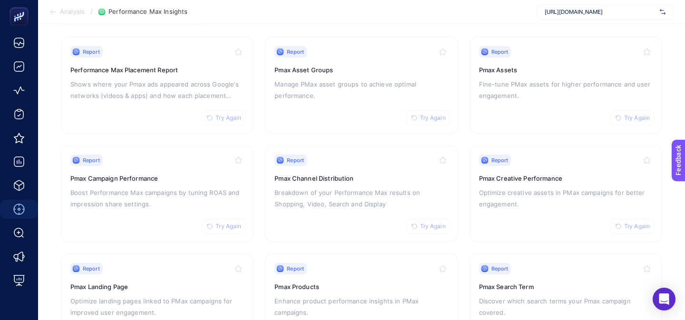
scroll to position [98, 0]
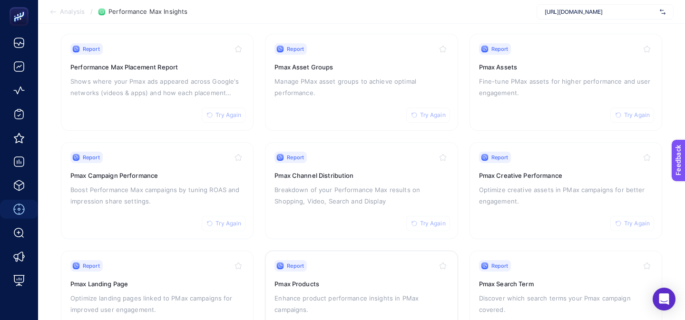
click at [293, 291] on div "Report Try Again Pmax Products Enhance product performance insights in PMax cam…" at bounding box center [361, 299] width 174 height 78
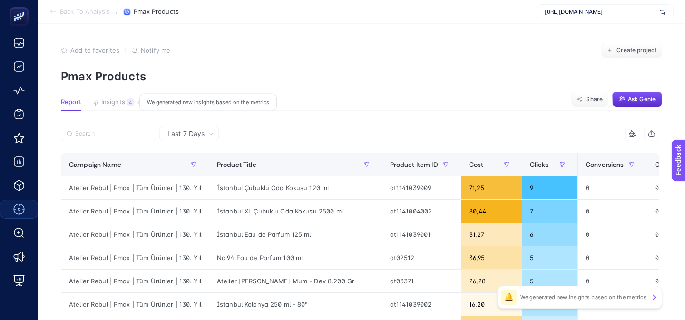
click at [114, 106] on span "Insights" at bounding box center [113, 102] width 24 height 8
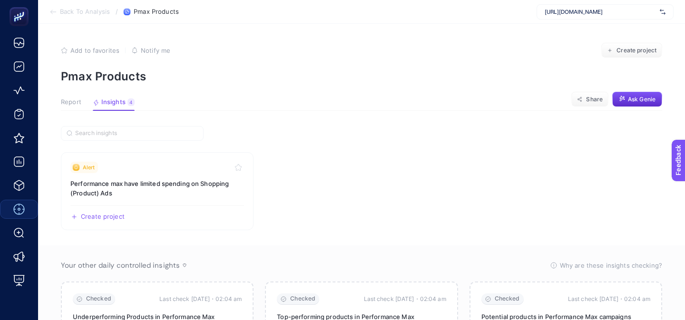
click at [76, 100] on span "Report" at bounding box center [71, 102] width 20 height 8
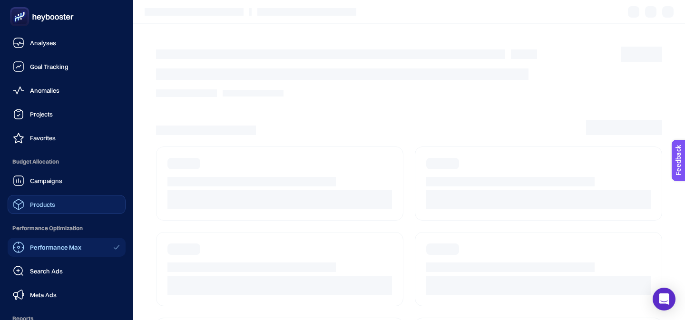
scroll to position [98, 0]
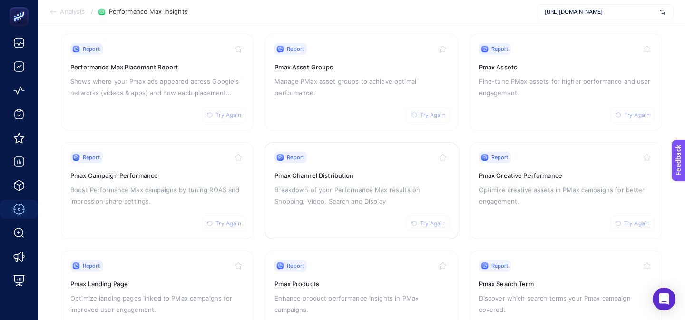
click at [316, 190] on p "Breakdown of your Performance Max results on Shopping, Video, Search and Display" at bounding box center [361, 195] width 174 height 23
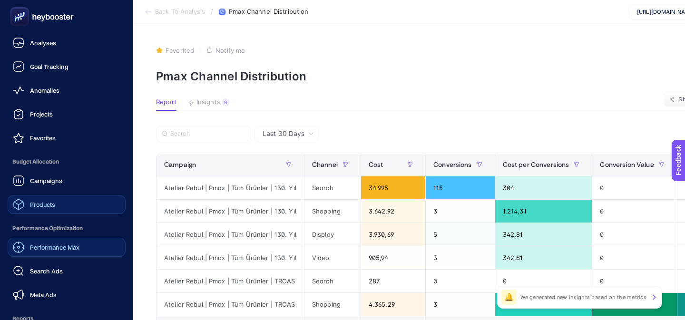
click at [39, 201] on span "Products" at bounding box center [42, 205] width 25 height 8
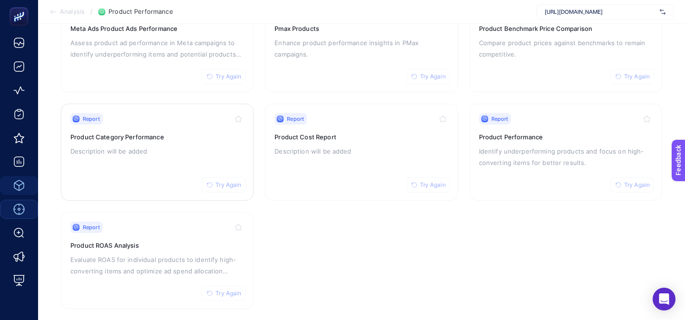
click at [214, 146] on p "Description will be added" at bounding box center [157, 151] width 174 height 11
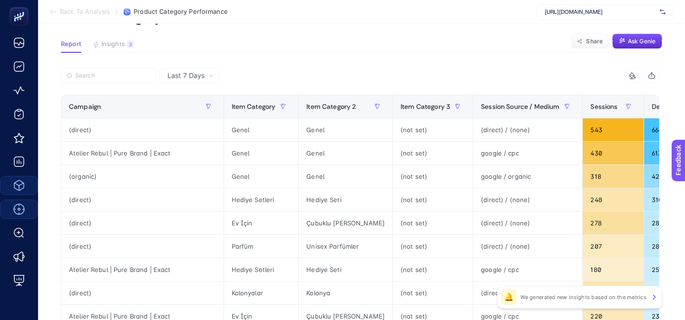
scroll to position [49, 0]
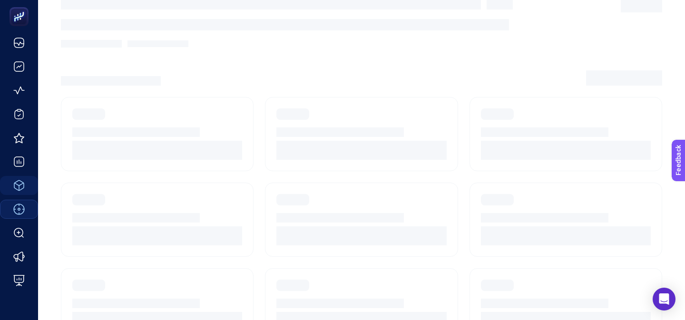
scroll to position [136, 0]
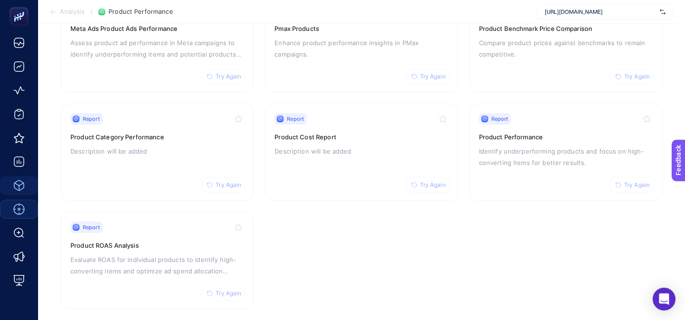
click at [257, 184] on section "Report Try Again Meta Ads Product Ads Performance Assess product ad performance…" at bounding box center [361, 152] width 601 height 314
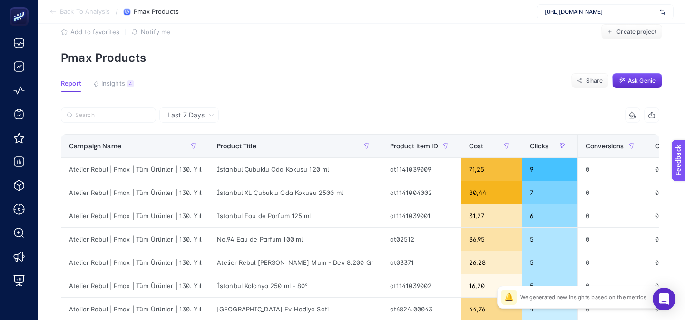
scroll to position [15, 0]
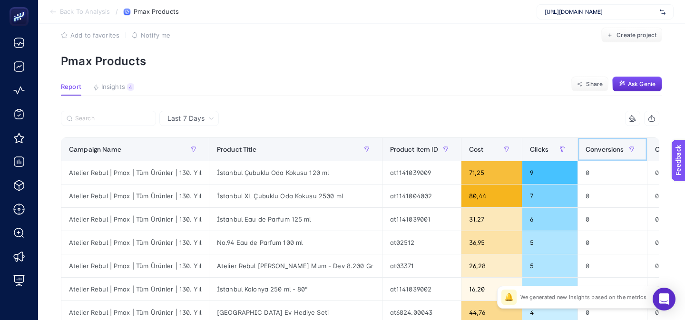
click at [596, 150] on span "Conversions" at bounding box center [604, 150] width 39 height 8
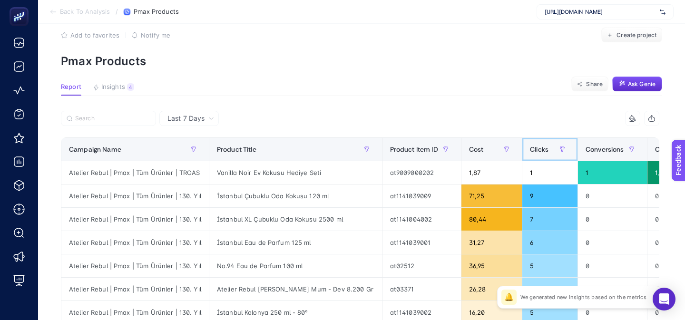
click at [537, 148] on span "Clicks" at bounding box center [539, 150] width 19 height 8
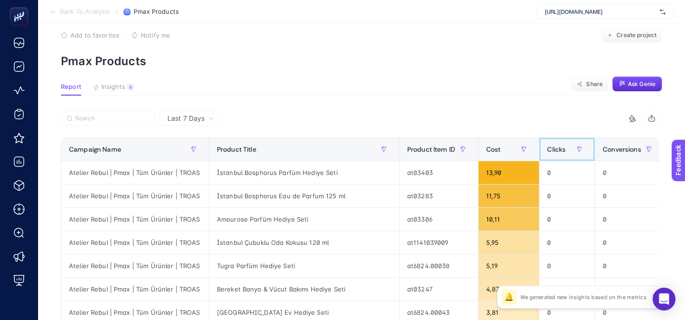
click at [539, 148] on th "Clicks" at bounding box center [567, 149] width 56 height 23
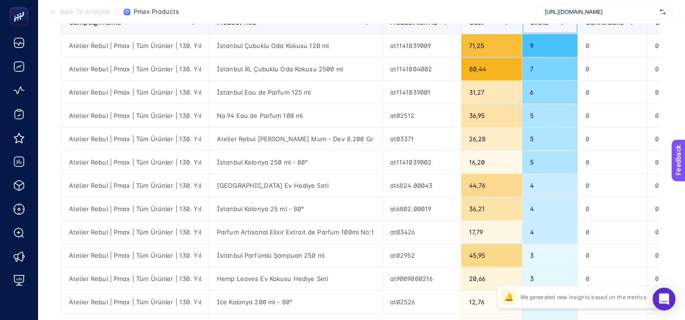
scroll to position [143, 0]
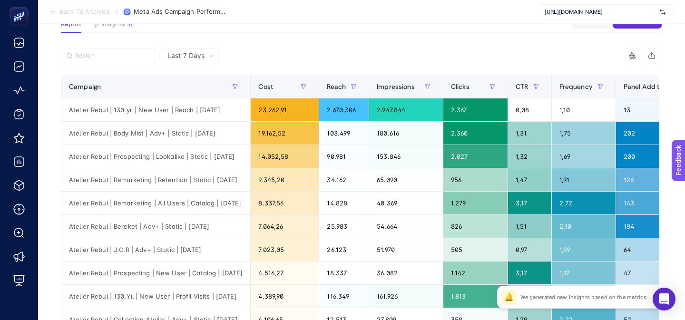
click at [559, 13] on span "https://www.atelierrebul.com.tr/" at bounding box center [600, 12] width 111 height 8
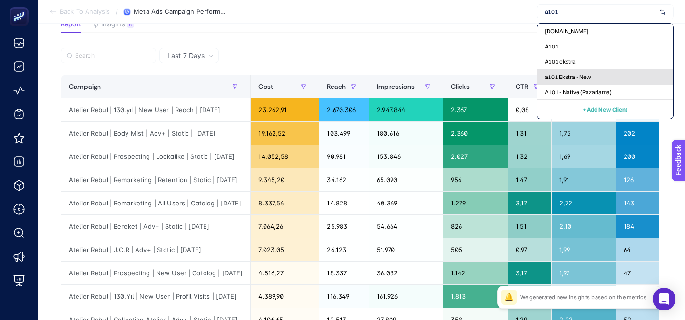
type input "a101"
click at [558, 75] on span "a101 Ekstra - New" at bounding box center [568, 77] width 47 height 8
